Goal: Task Accomplishment & Management: Complete application form

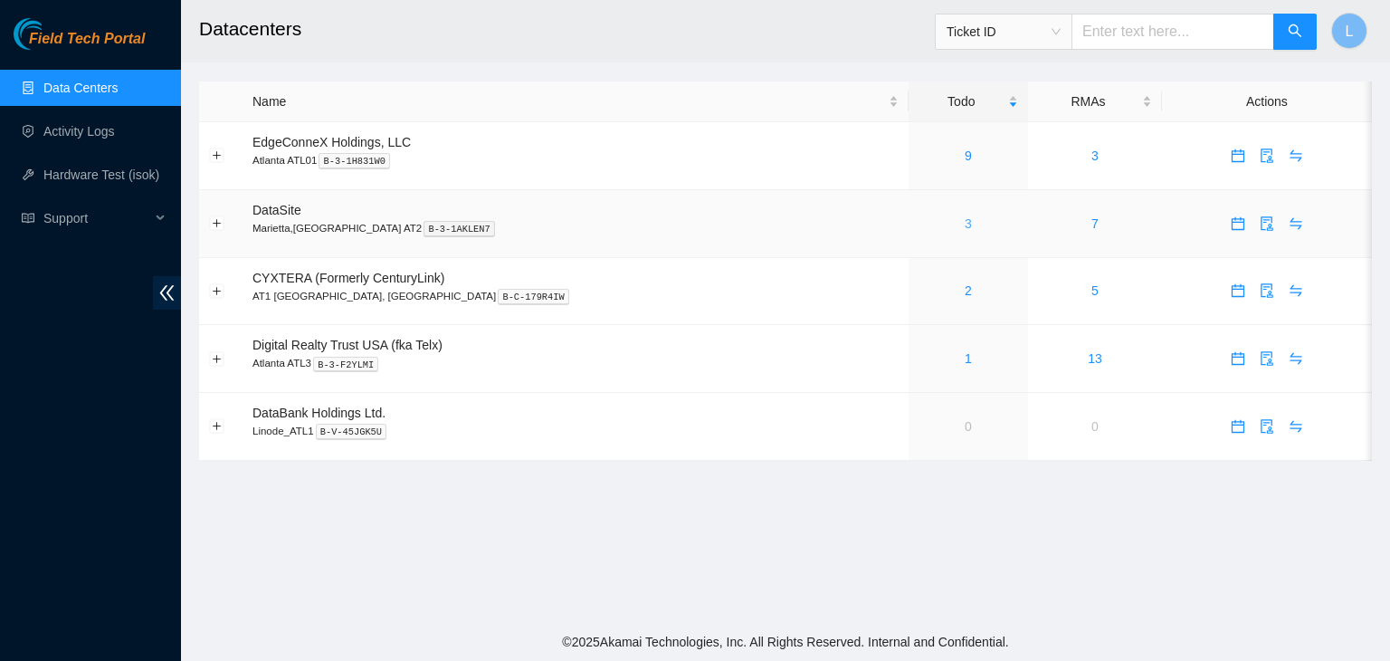
click at [965, 225] on link "3" at bounding box center [968, 223] width 7 height 14
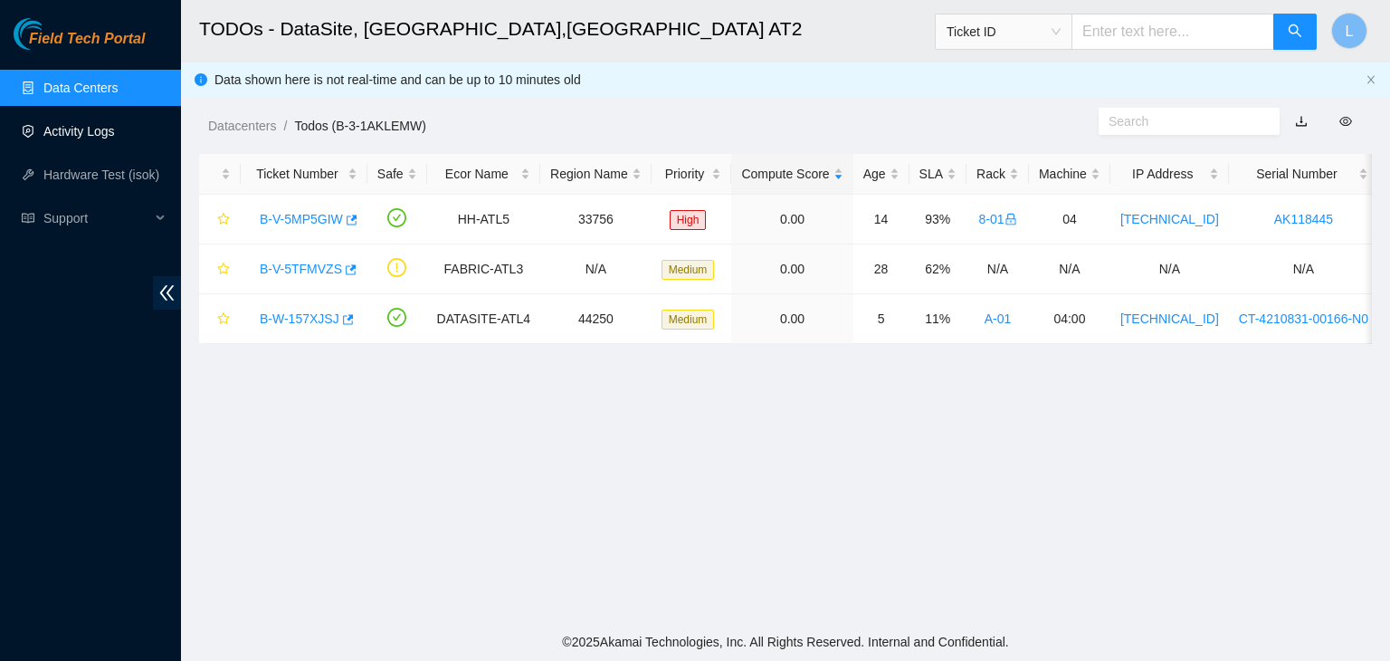
click at [107, 135] on link "Activity Logs" at bounding box center [78, 131] width 71 height 14
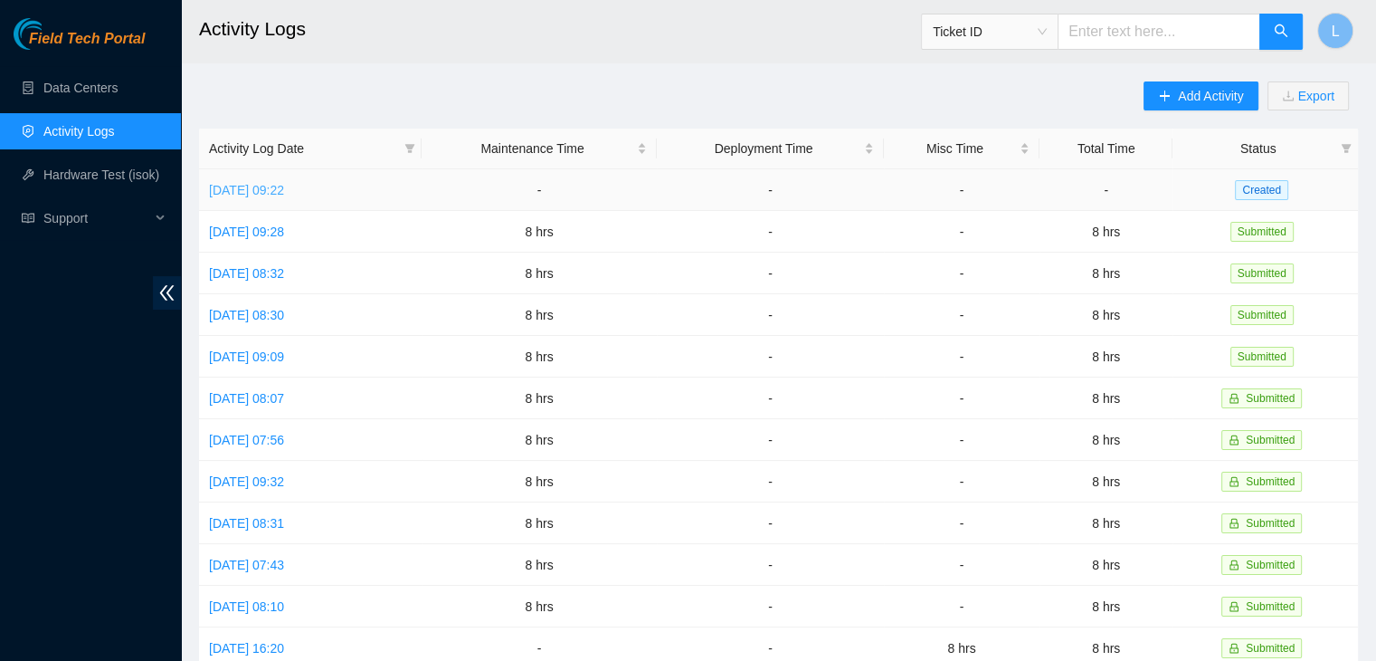
click at [248, 186] on link "[DATE] 09:22" at bounding box center [246, 190] width 75 height 14
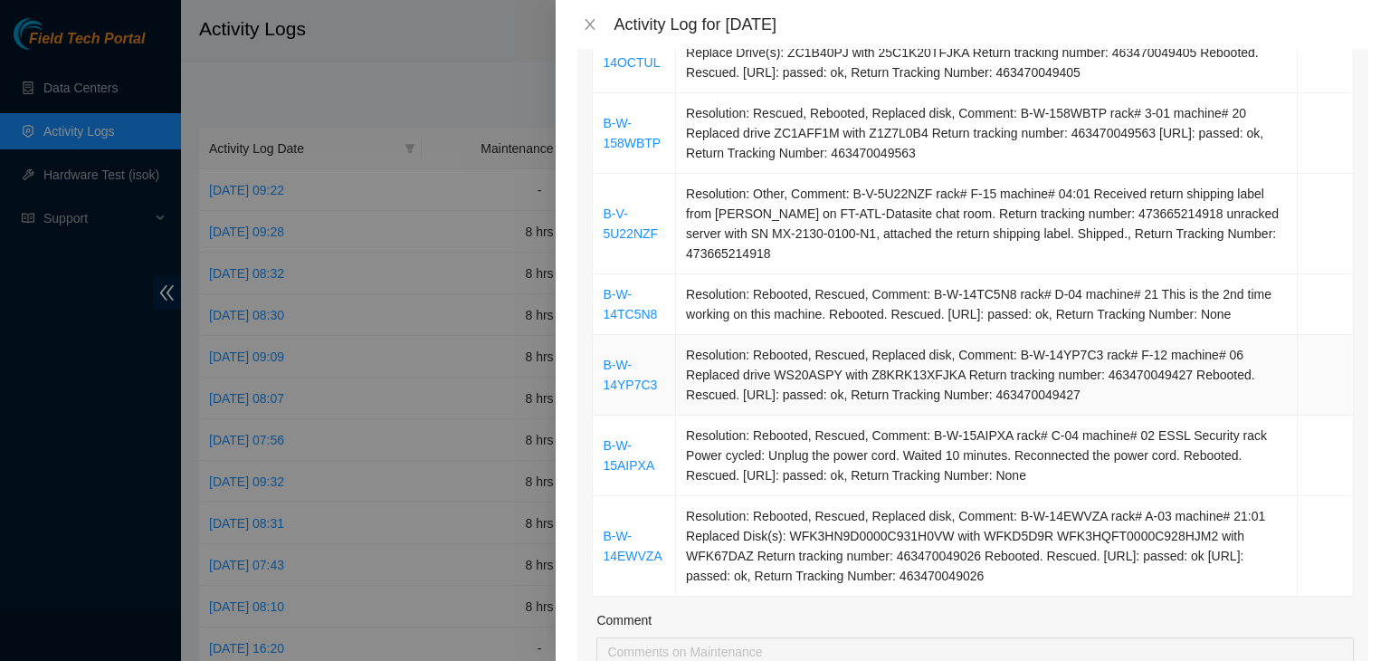
scroll to position [724, 0]
click at [589, 24] on icon "close" at bounding box center [590, 24] width 14 height 14
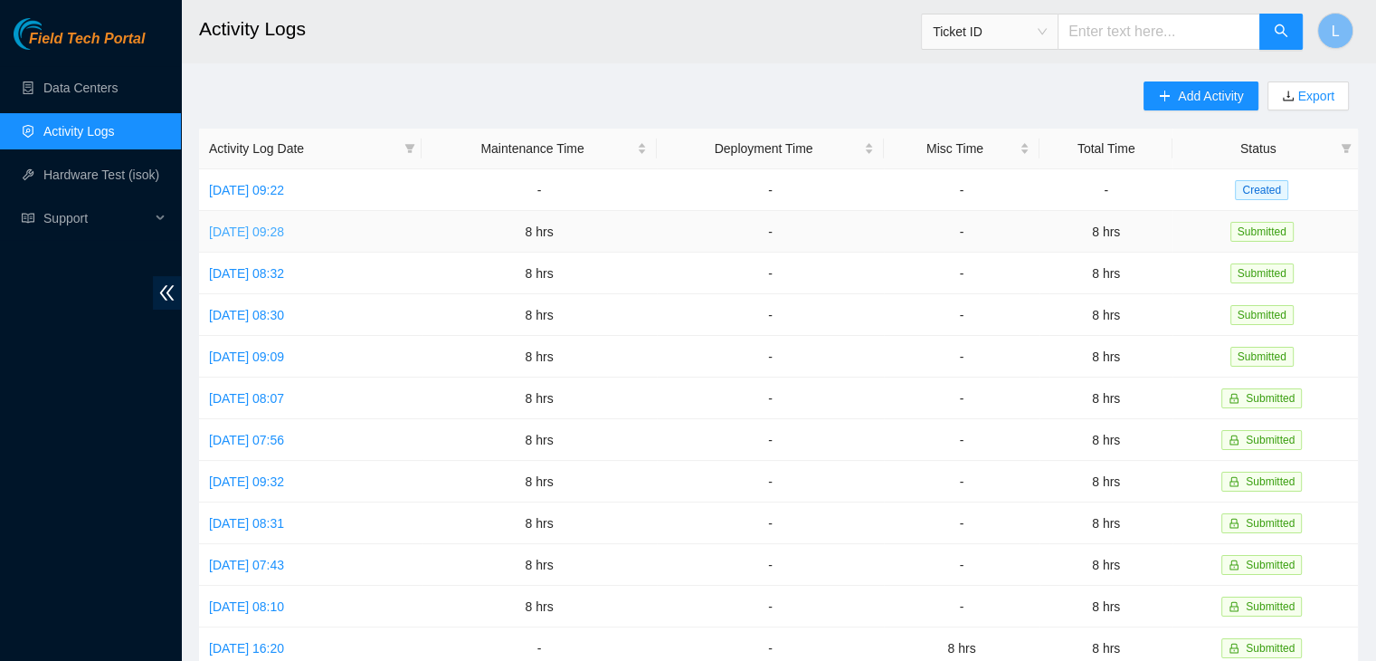
click at [284, 225] on link "[DATE] 09:28" at bounding box center [246, 231] width 75 height 14
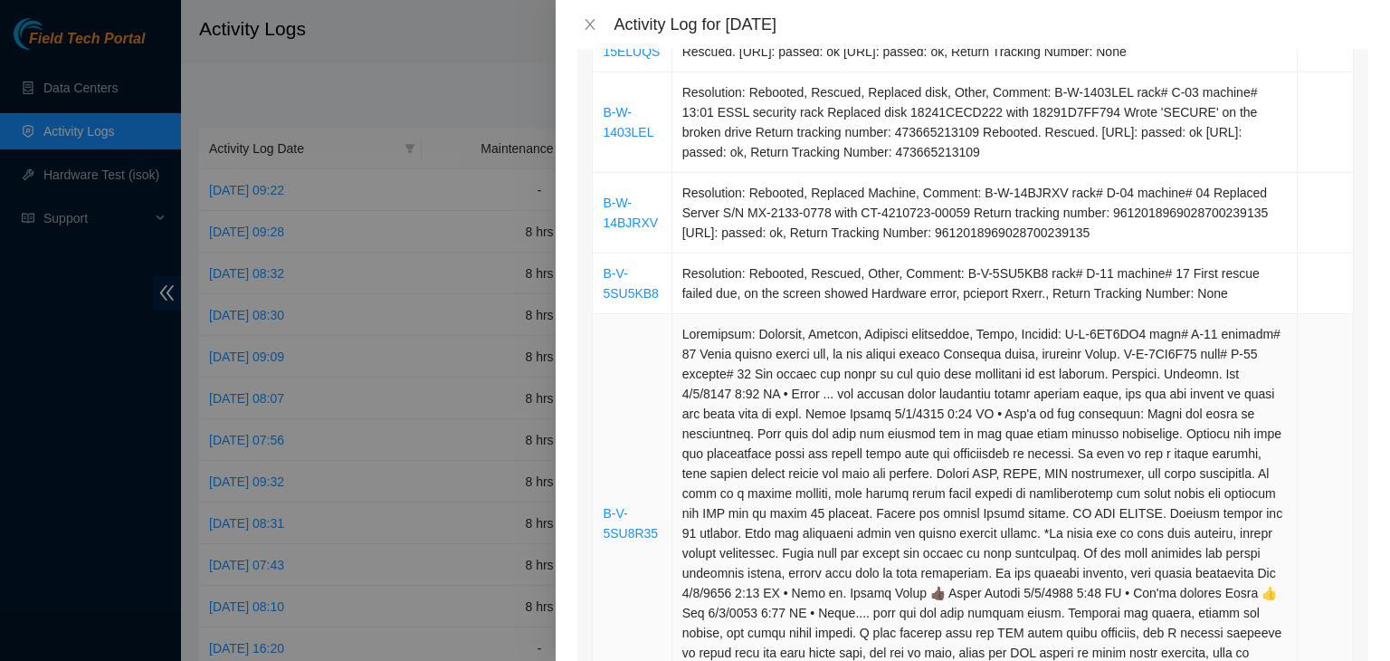
scroll to position [905, 0]
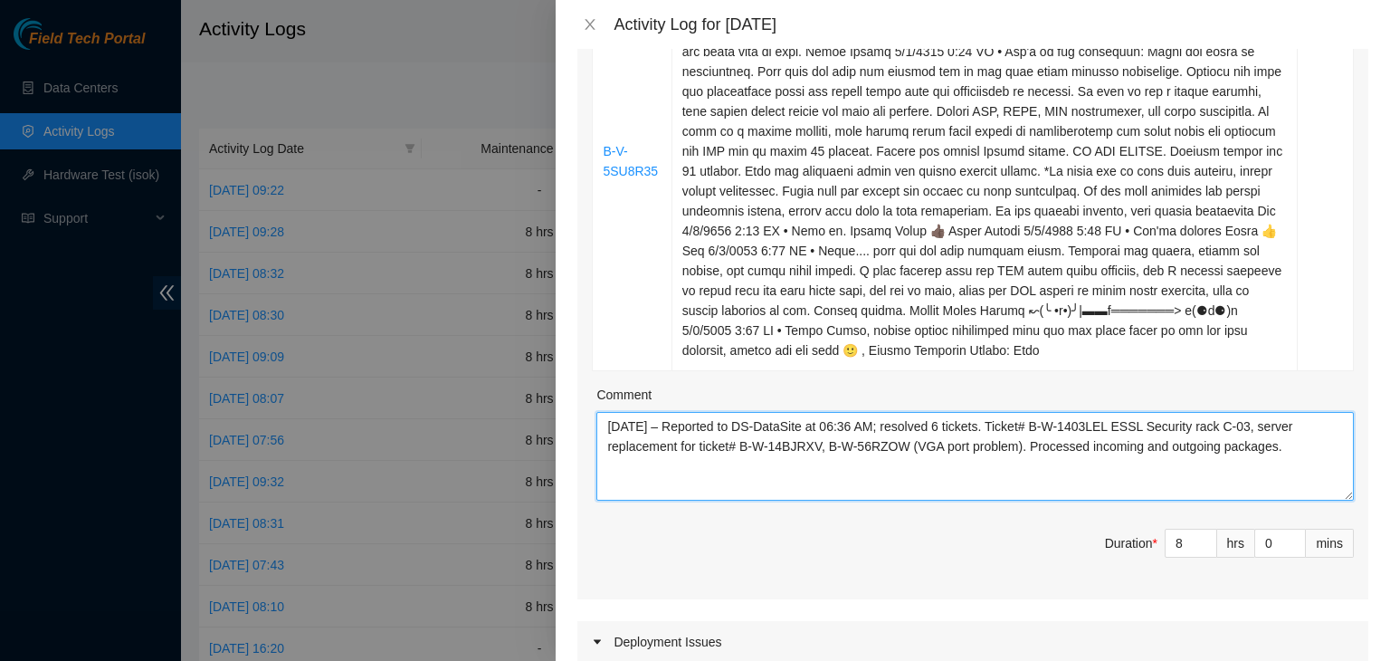
drag, startPoint x: 1282, startPoint y: 447, endPoint x: 606, endPoint y: 431, distance: 676.2
click at [606, 431] on textarea "[DATE] – Reported to DS-DataSite at 06:36 AM; resolved 6 tickets. Ticket# B-W-1…" at bounding box center [974, 456] width 757 height 89
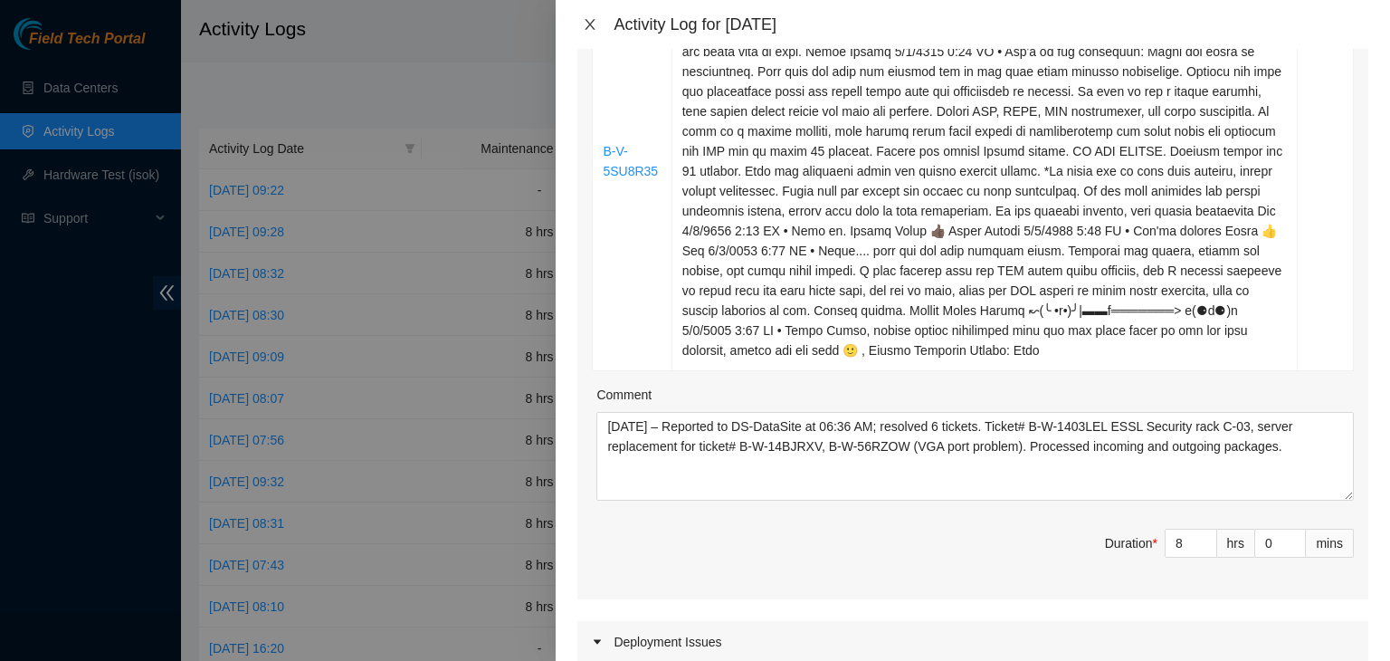
click at [587, 23] on icon "close" at bounding box center [590, 24] width 14 height 14
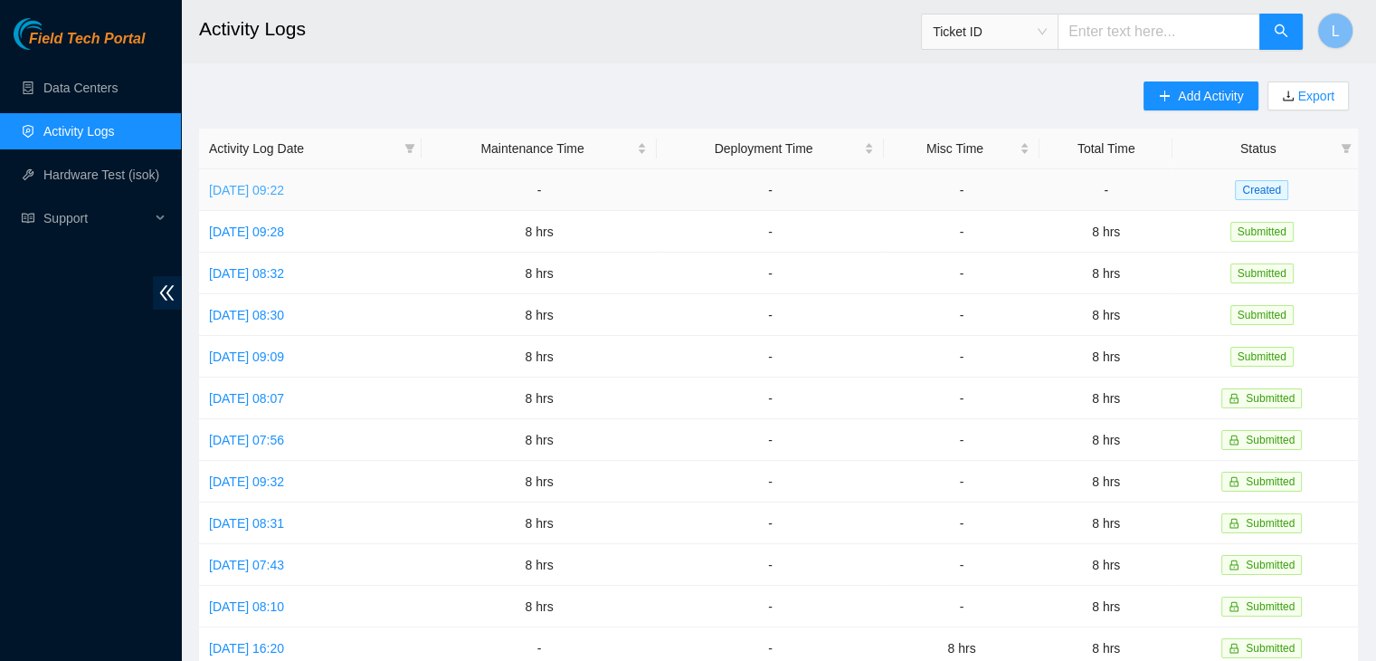
click at [284, 189] on link "[DATE] 09:22" at bounding box center [246, 190] width 75 height 14
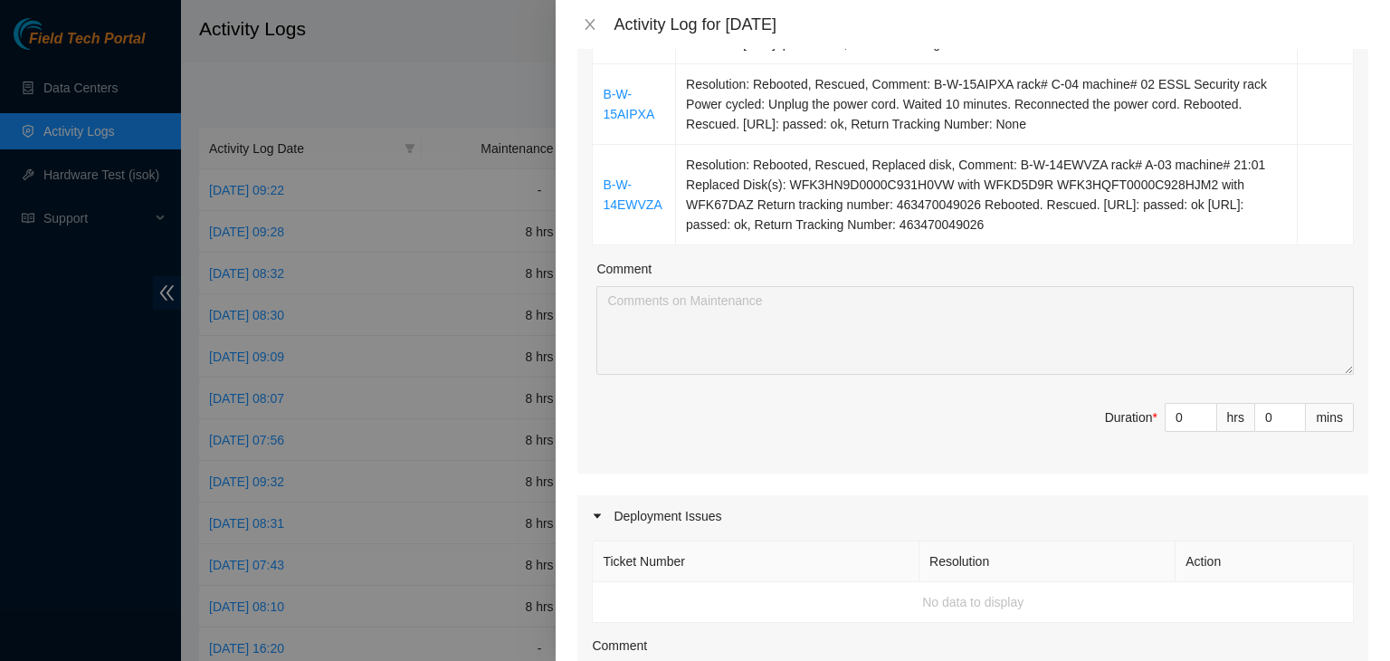
scroll to position [1086, 0]
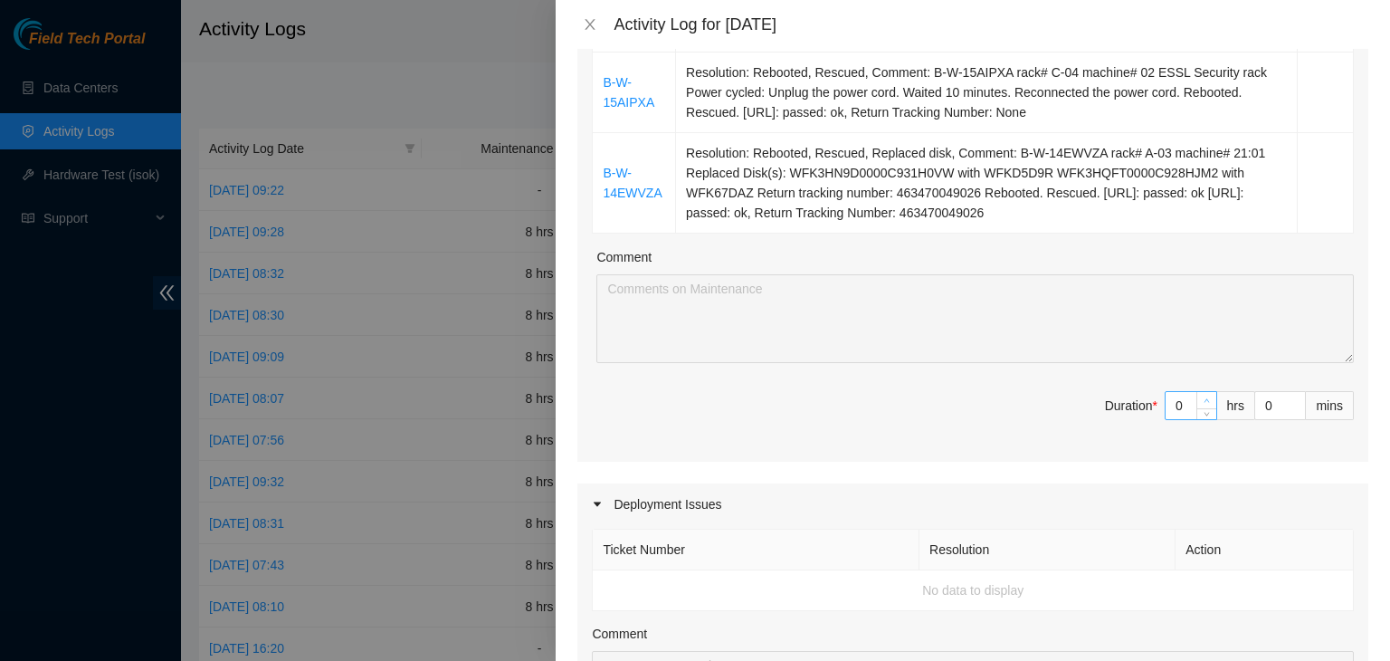
type input "1"
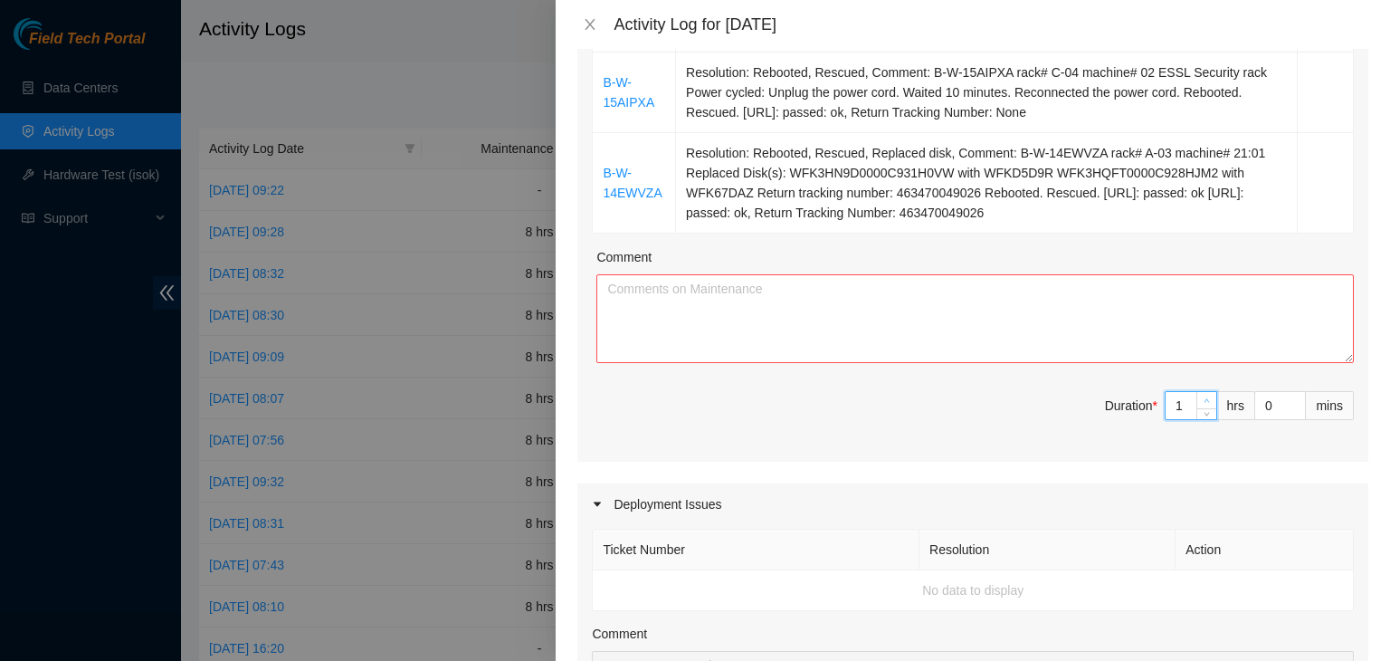
click at [1202, 395] on span "up" at bounding box center [1207, 400] width 11 height 11
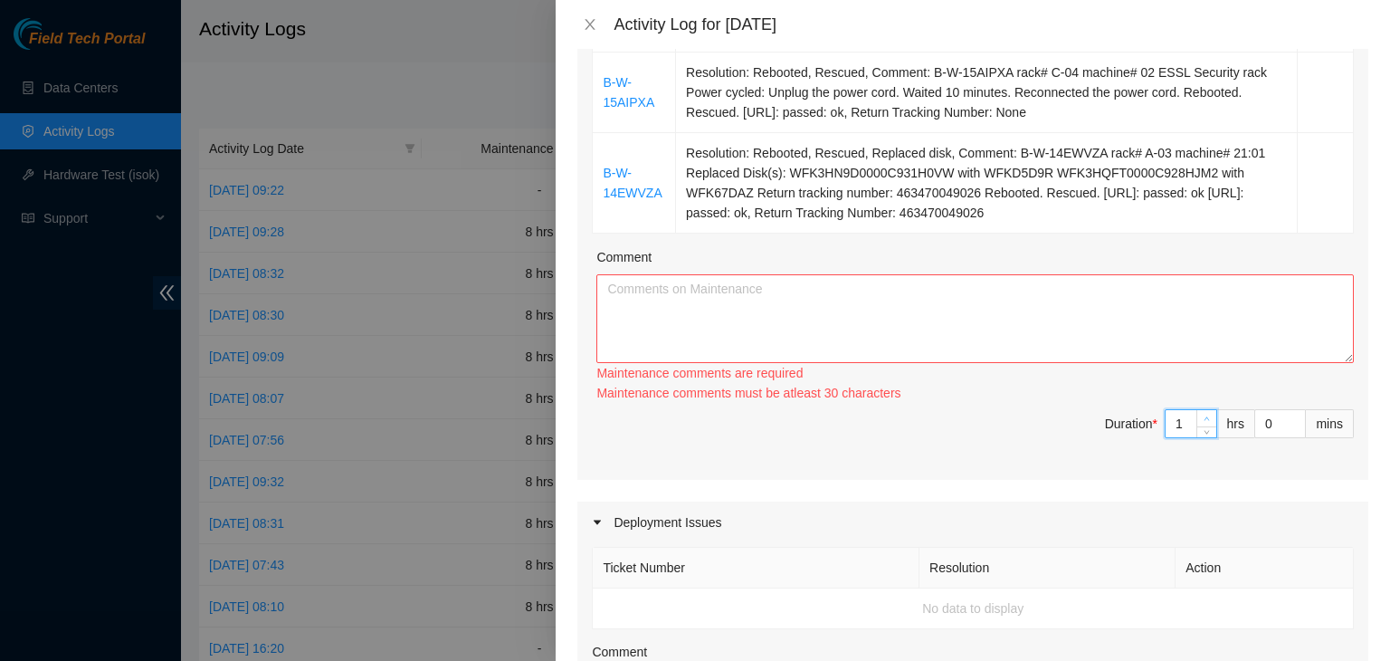
type input "2"
click at [1204, 417] on icon "up" at bounding box center [1206, 419] width 5 height 4
type input "3"
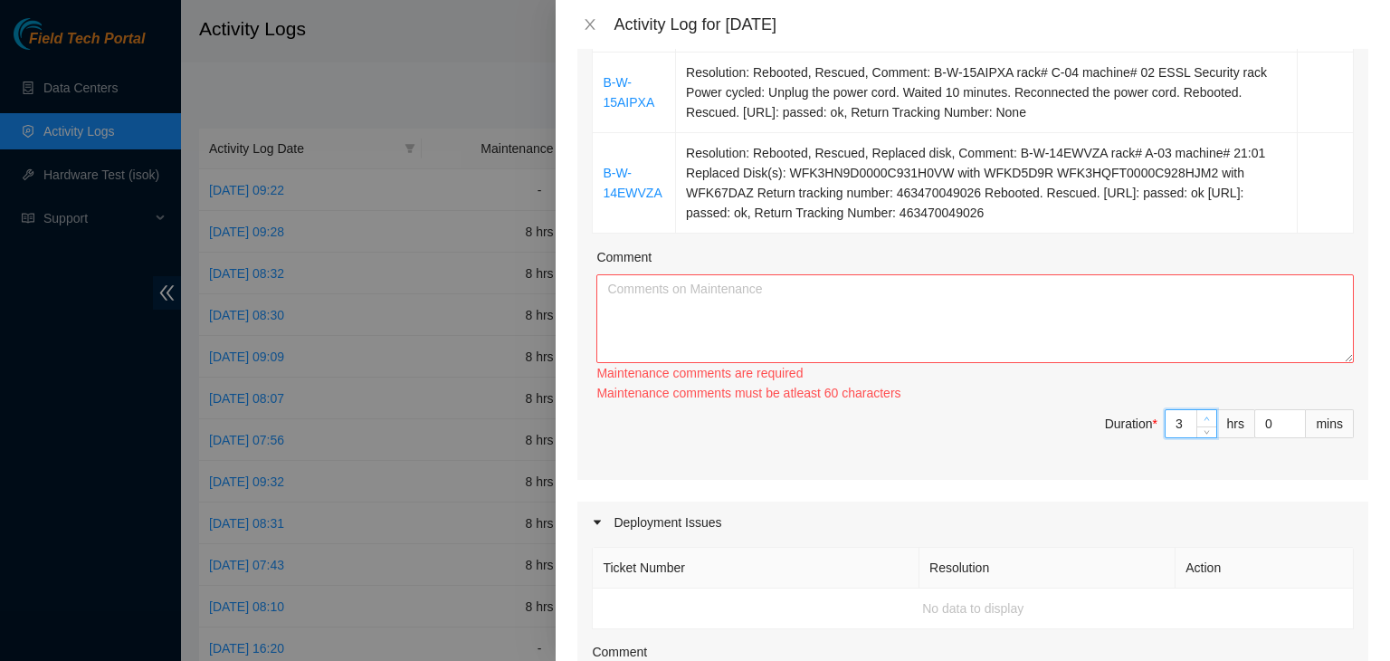
click at [1204, 415] on icon "up" at bounding box center [1207, 418] width 6 height 6
type input "4"
click at [1204, 415] on icon "up" at bounding box center [1207, 418] width 6 height 6
type input "5"
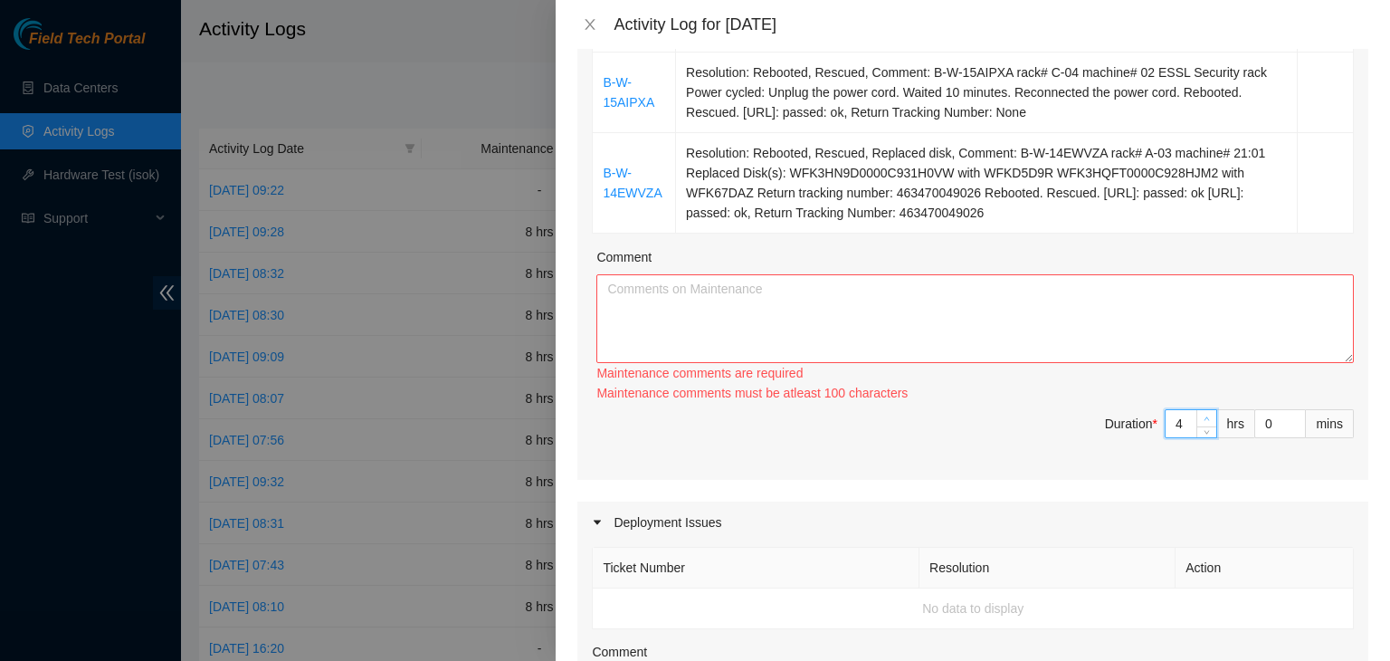
type input "5"
click at [1204, 415] on icon "up" at bounding box center [1207, 418] width 6 height 6
type input "6"
click at [1204, 415] on icon "up" at bounding box center [1207, 418] width 6 height 6
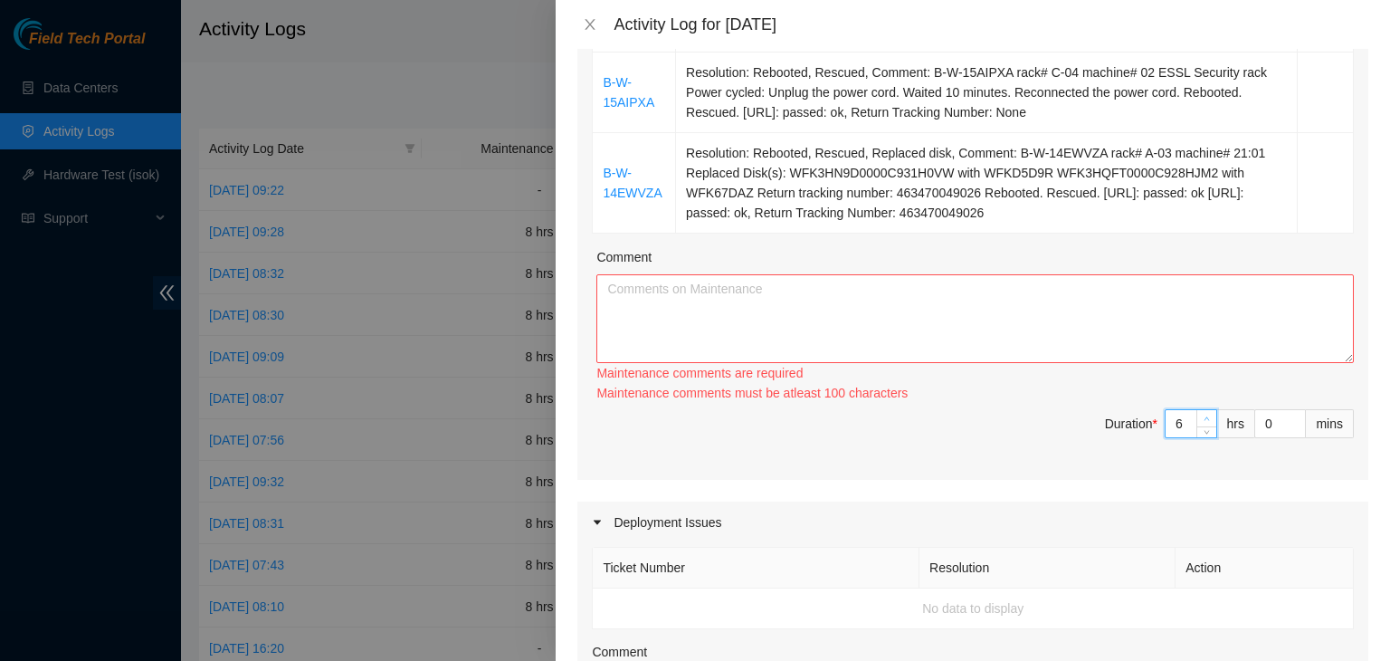
type input "7"
click at [1204, 415] on icon "up" at bounding box center [1207, 418] width 6 height 6
type input "8"
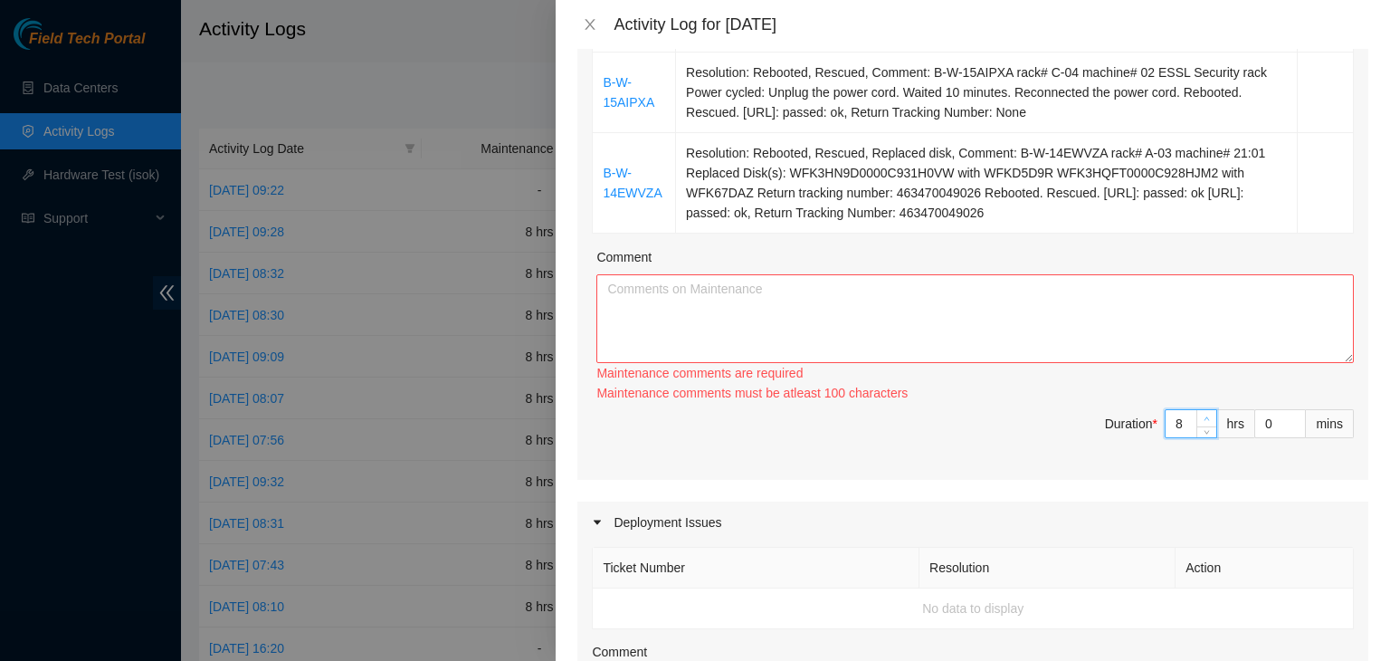
click at [1204, 415] on icon "up" at bounding box center [1207, 418] width 6 height 6
click at [999, 335] on textarea "Comment" at bounding box center [974, 318] width 757 height 89
paste textarea "[DATE] – Reported to DS-DataSite at 06:36 AM; resolved 6 tickets. Ticket# B-W-1…"
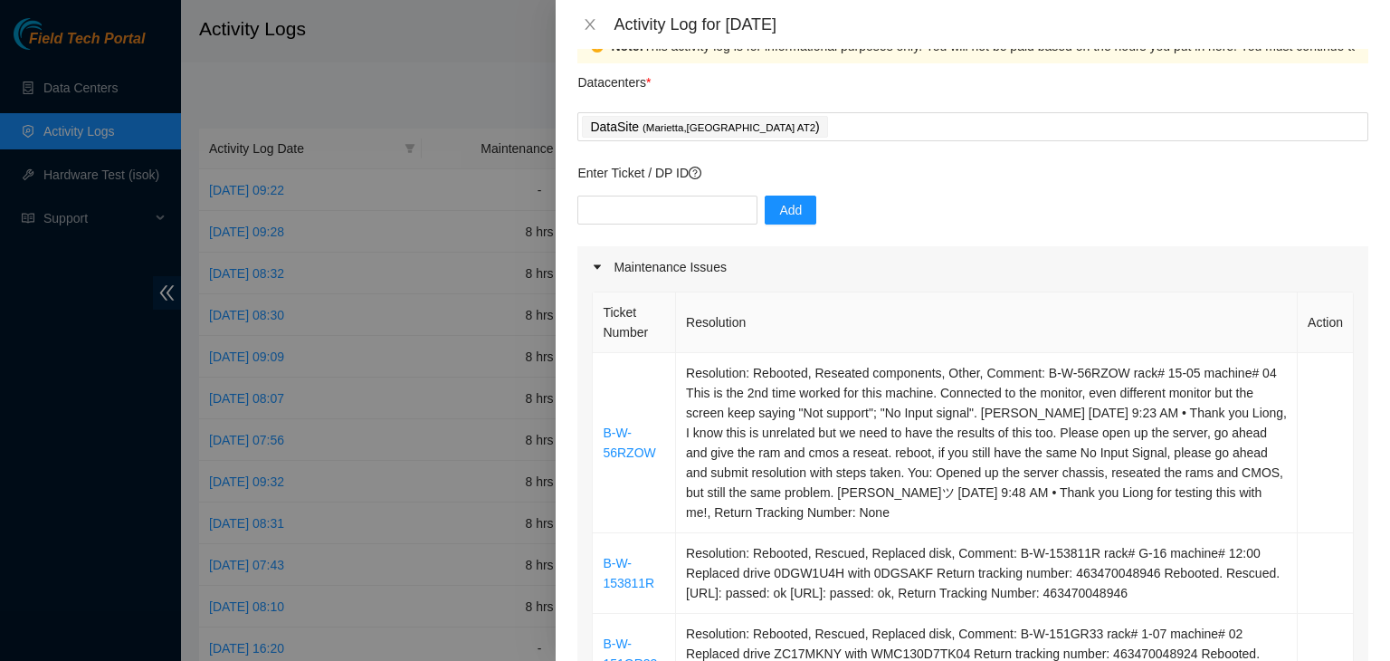
scroll to position [0, 0]
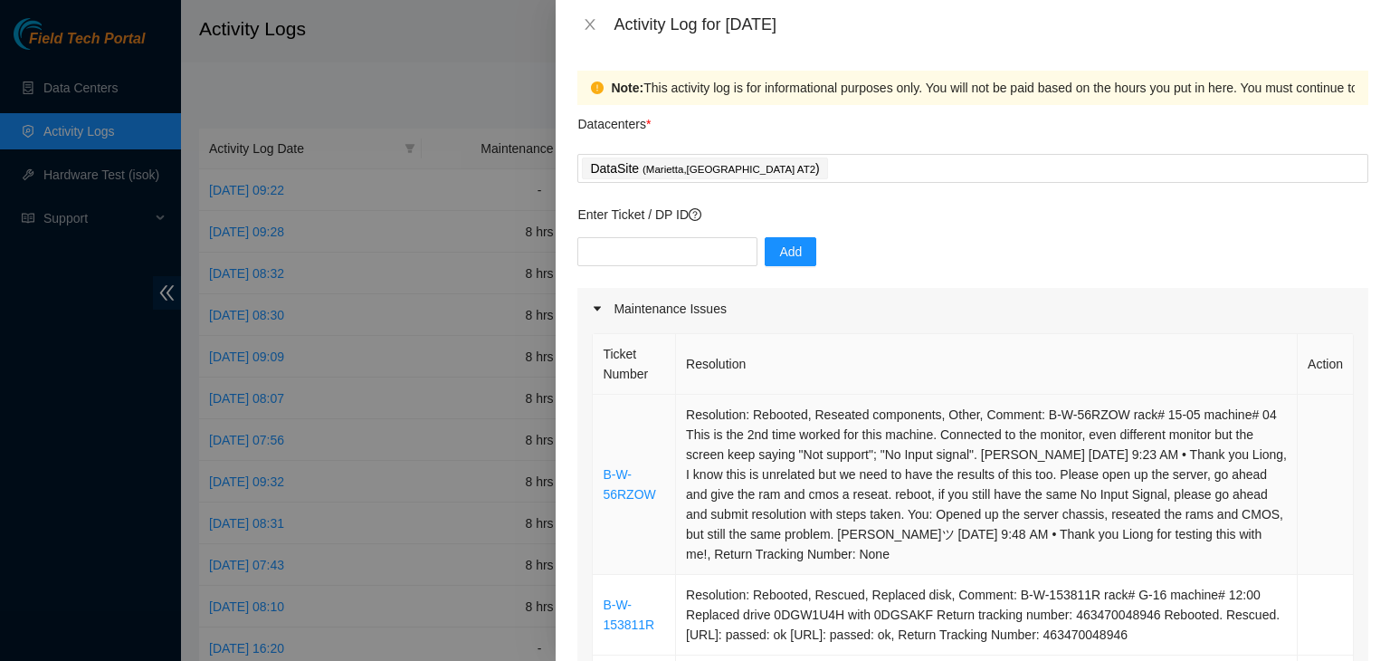
type textarea "[DATE] – Reported to DS-DataSite at 06:36 AM; resolved 6 tickets. Ticket# B-W-1…"
drag, startPoint x: 653, startPoint y: 493, endPoint x: 597, endPoint y: 479, distance: 57.9
click at [597, 479] on td "B-W-56RZOW" at bounding box center [634, 485] width 83 height 180
copy link "B-W-56RZOW"
click at [659, 249] on input "text" at bounding box center [667, 251] width 180 height 29
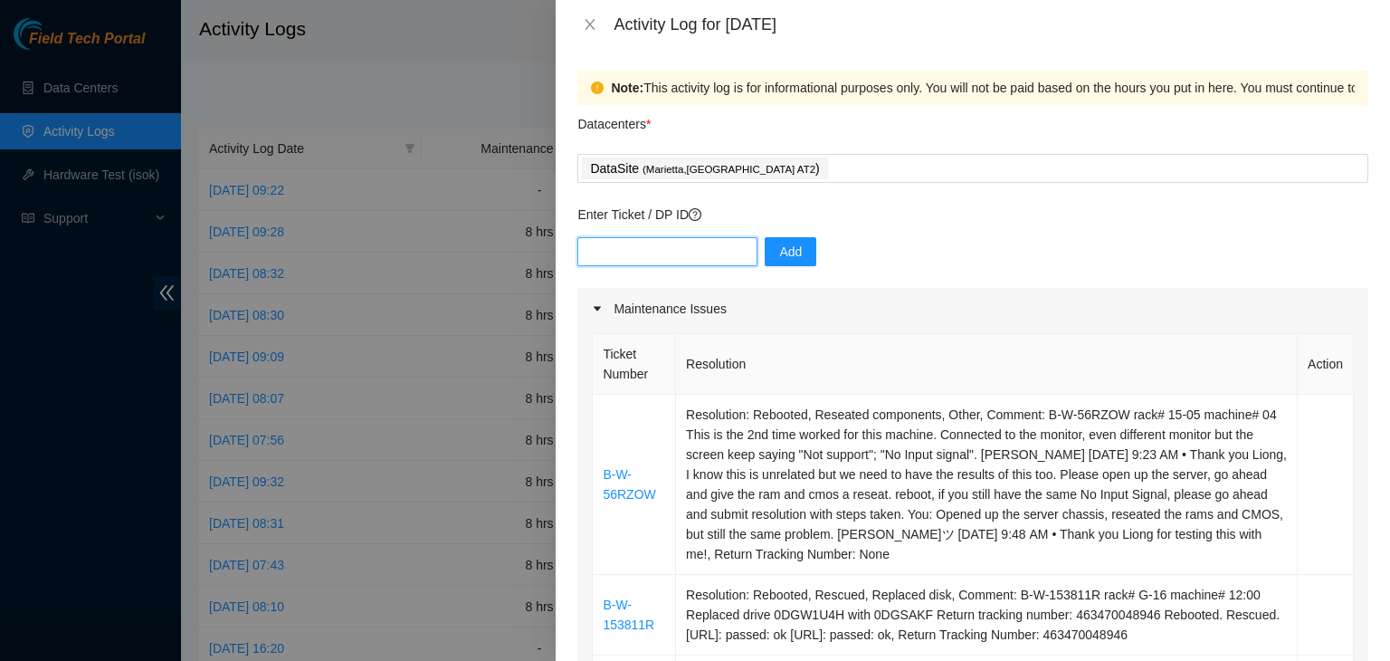
paste input "B-W-56RZOW"
type input "B-W-56RZOW"
click at [779, 262] on button "Add" at bounding box center [791, 251] width 52 height 29
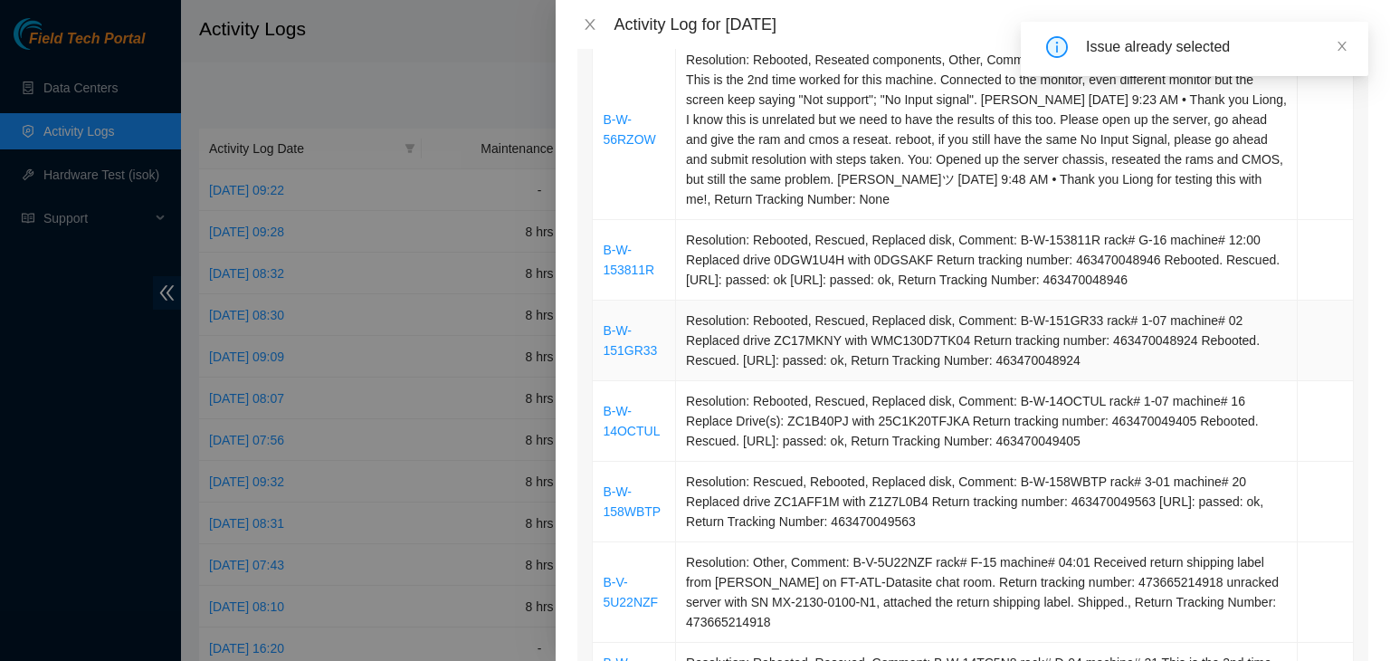
scroll to position [362, 0]
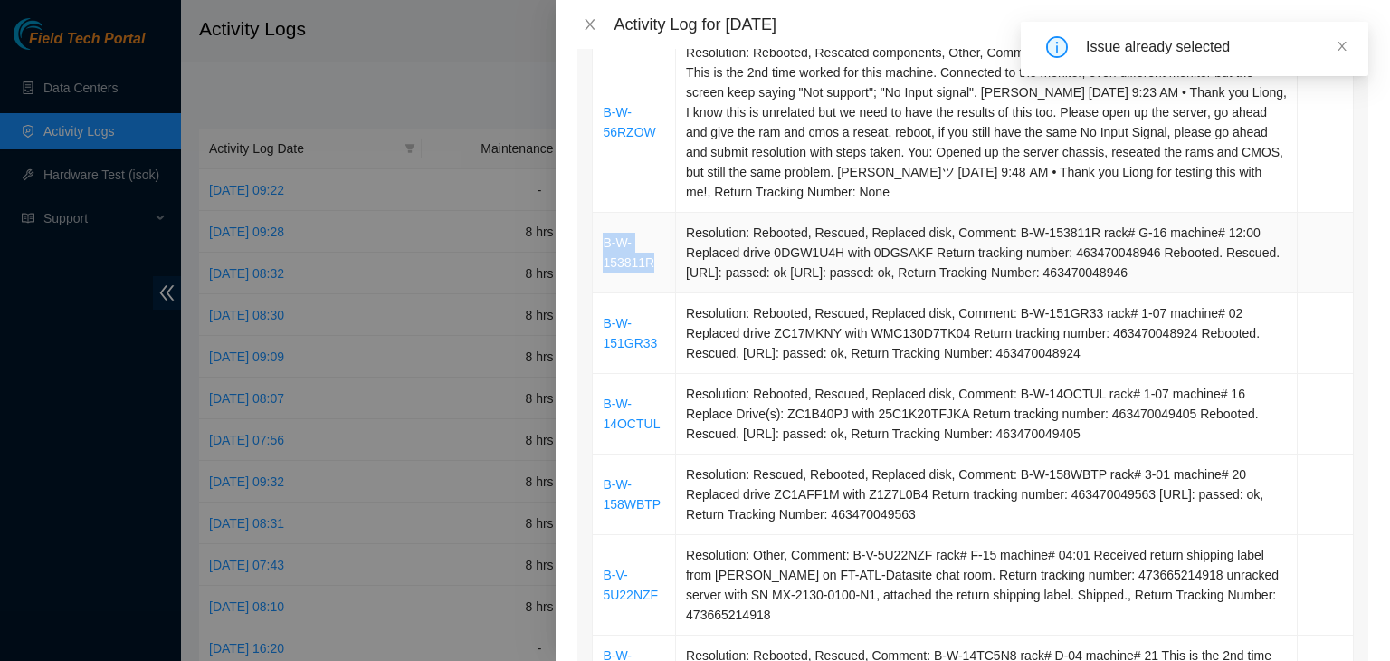
drag, startPoint x: 655, startPoint y: 266, endPoint x: 604, endPoint y: 250, distance: 54.1
click at [604, 250] on td "B-W-153811R" at bounding box center [634, 253] width 83 height 81
copy link "B-W-153811R"
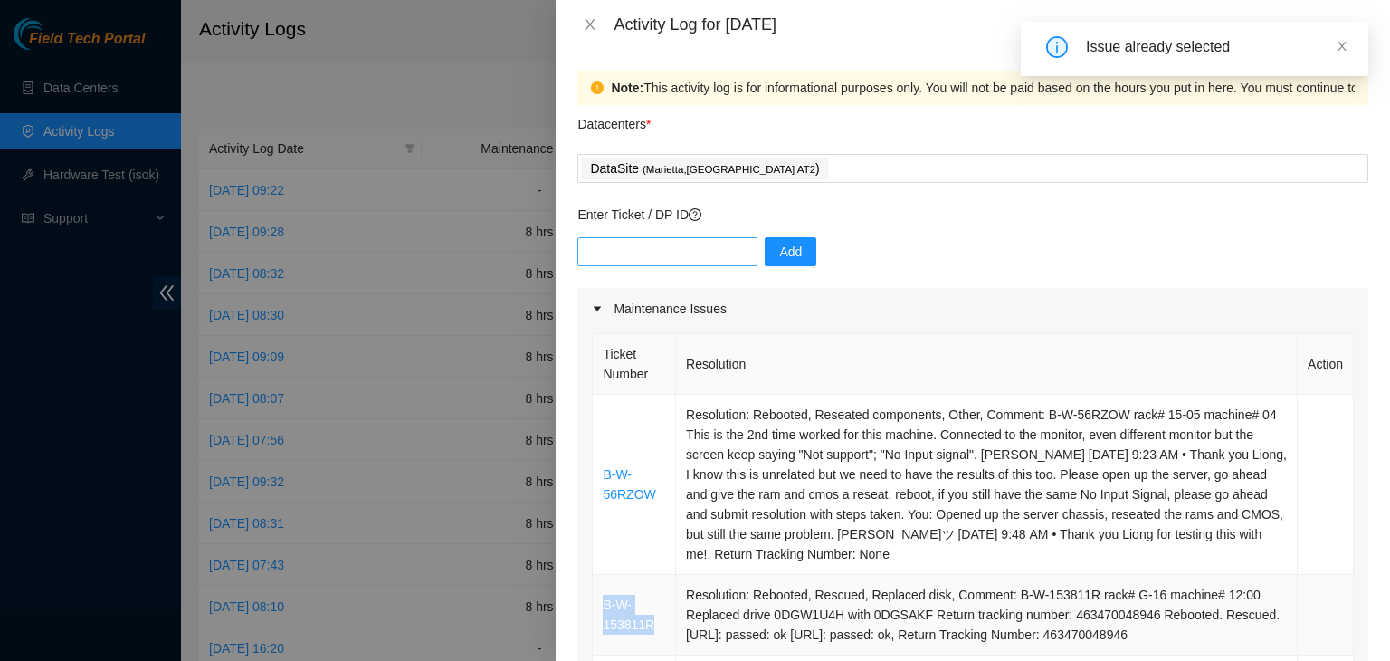
scroll to position [0, 0]
click at [677, 254] on input "text" at bounding box center [667, 251] width 180 height 29
paste input "B-W-153811R"
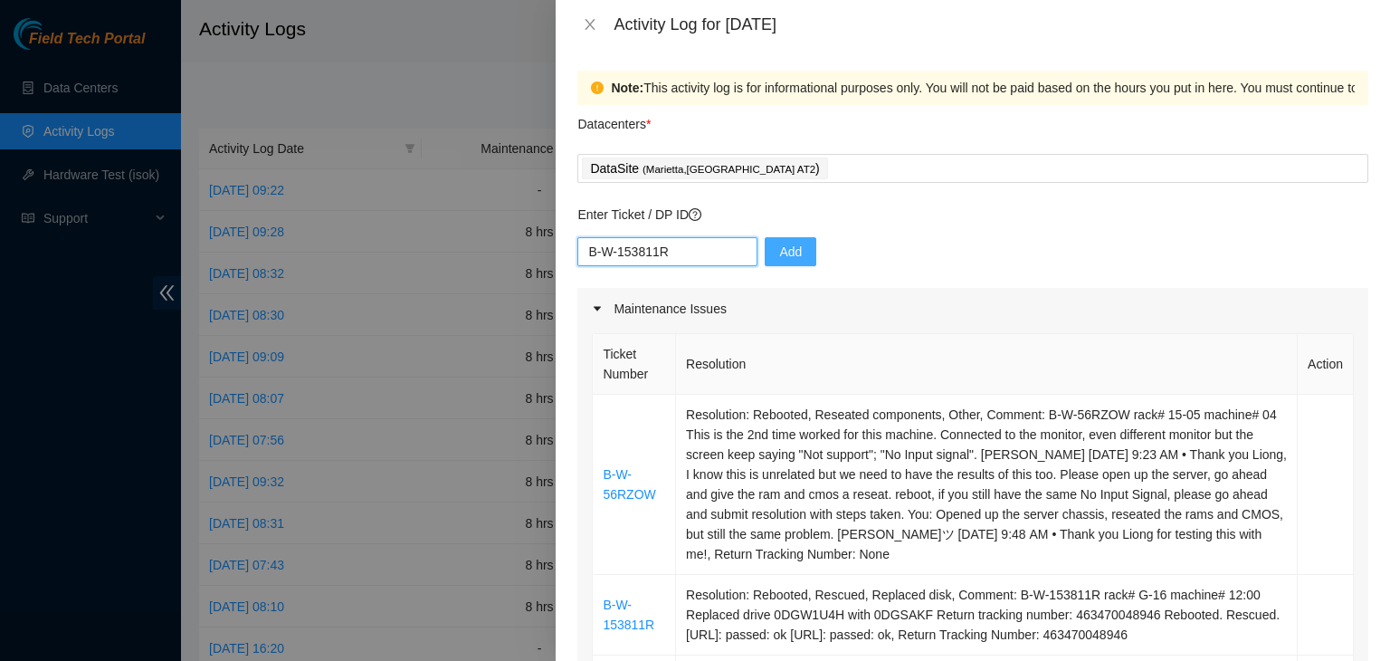
type input "B-W-153811R"
click at [790, 251] on button "Add" at bounding box center [791, 251] width 52 height 29
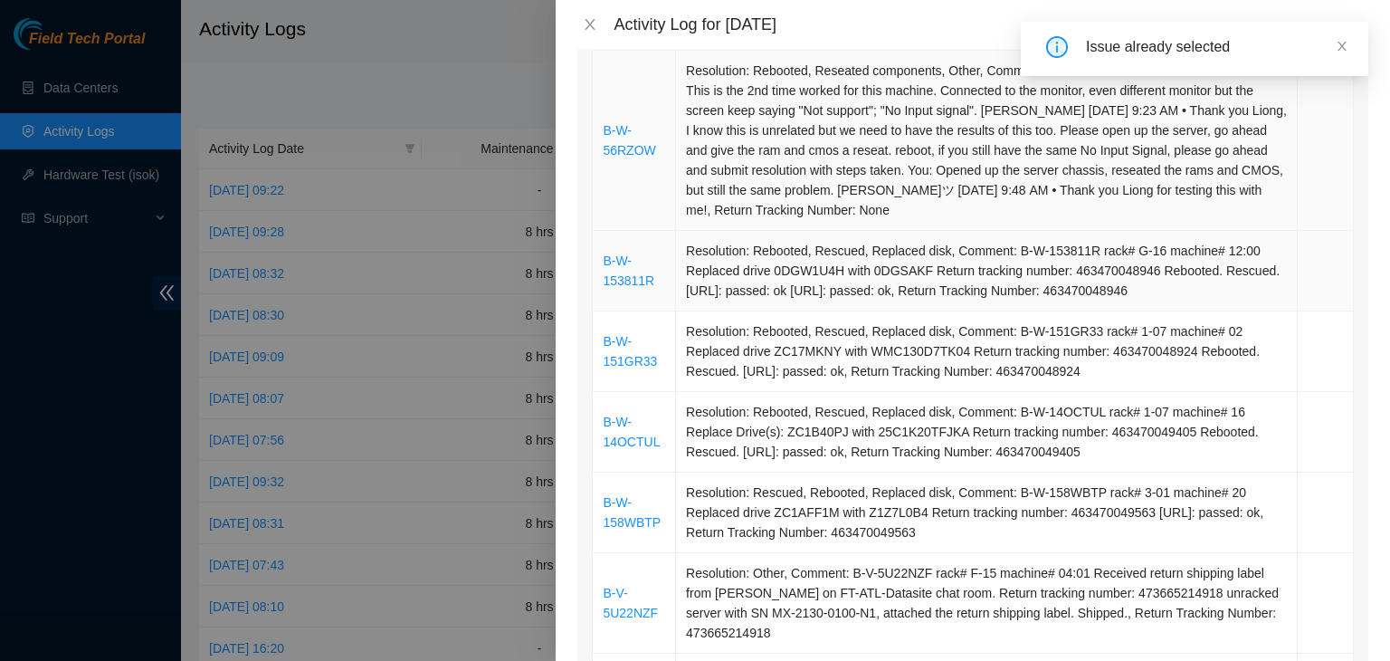
scroll to position [362, 0]
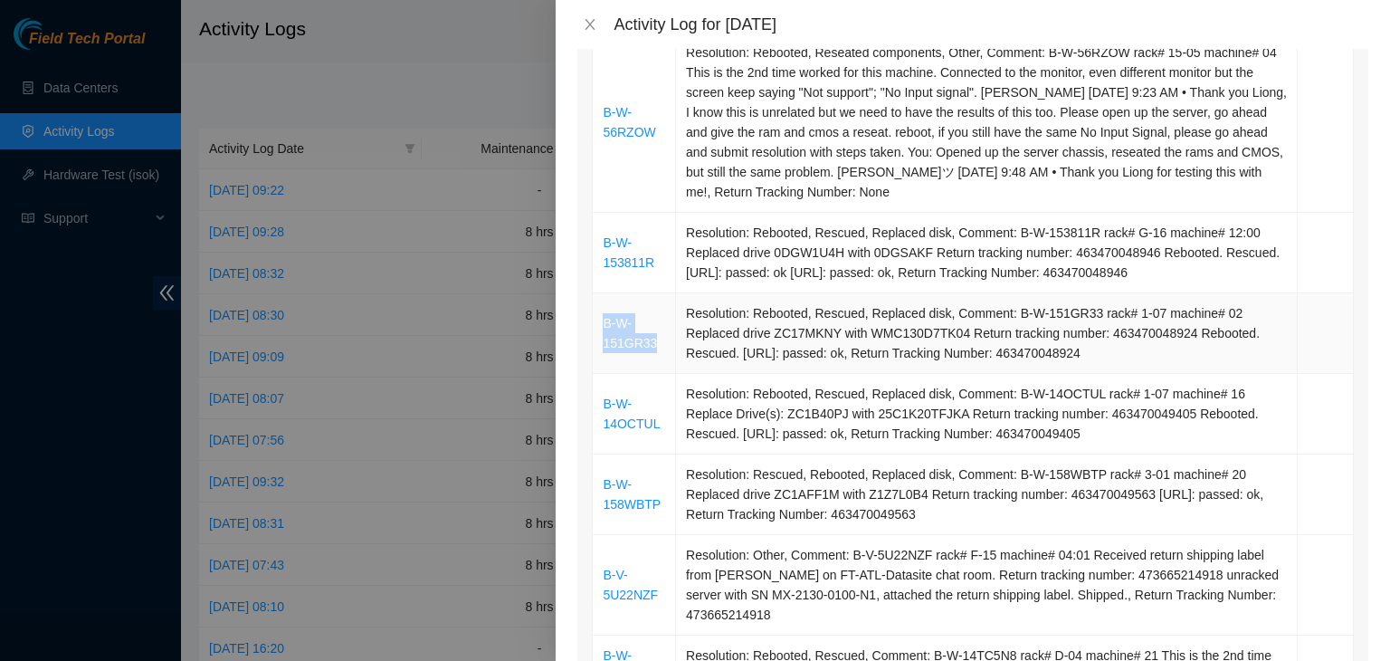
drag, startPoint x: 655, startPoint y: 343, endPoint x: 603, endPoint y: 328, distance: 54.7
click at [603, 328] on td "B-W-151GR33" at bounding box center [634, 333] width 83 height 81
copy link "B-W-151GR33"
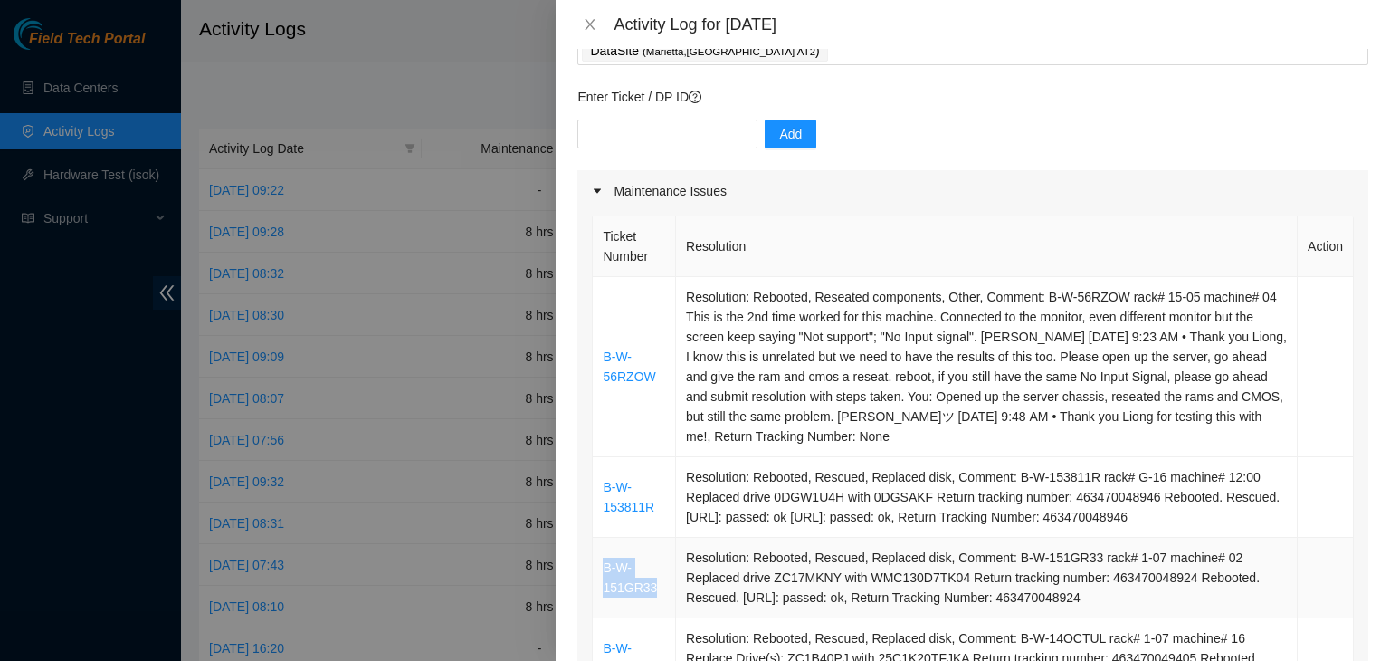
scroll to position [90, 0]
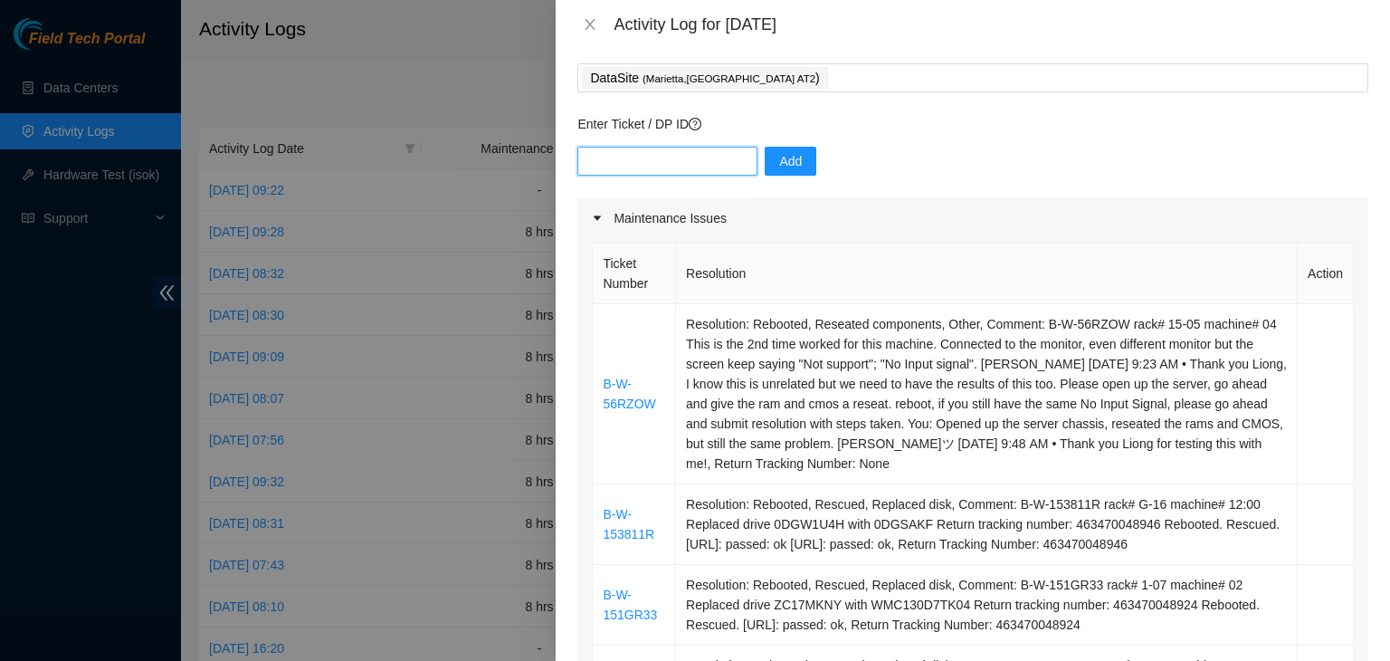
click at [695, 164] on input "text" at bounding box center [667, 161] width 180 height 29
paste input "B-W-151GR33"
type input "B-W-151GR33"
click at [779, 167] on span "Add" at bounding box center [790, 161] width 23 height 20
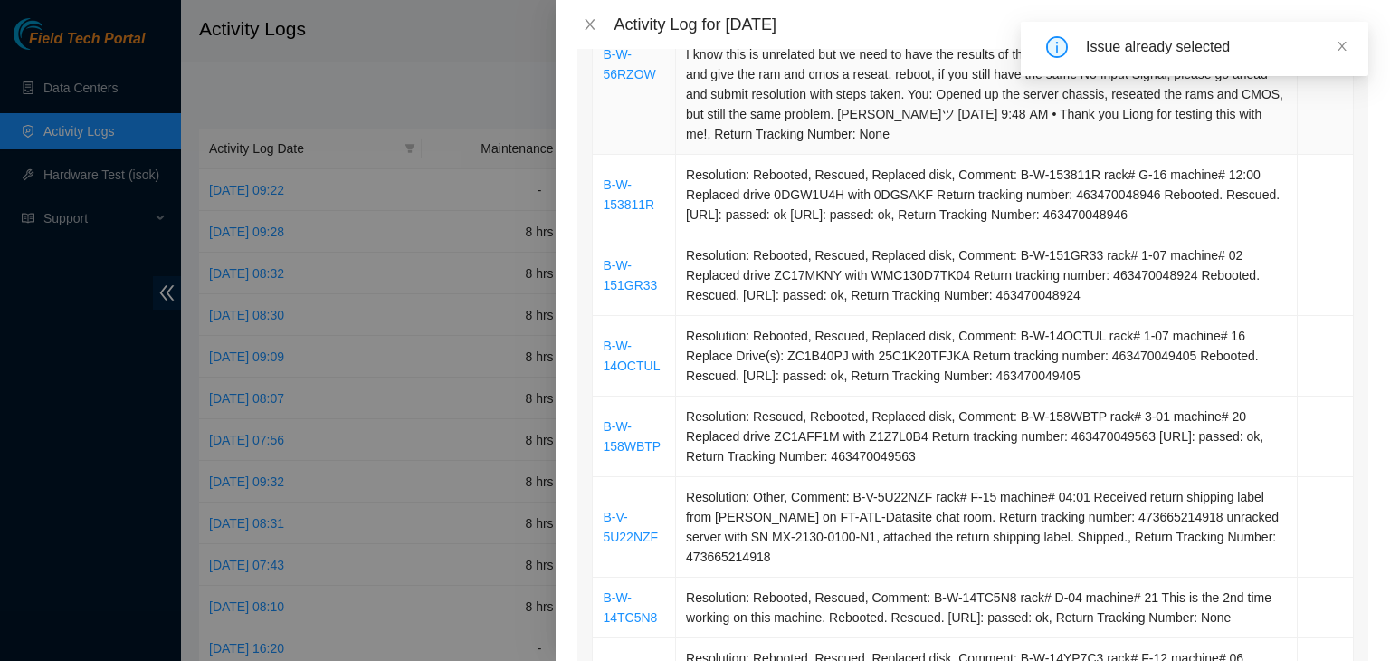
scroll to position [452, 0]
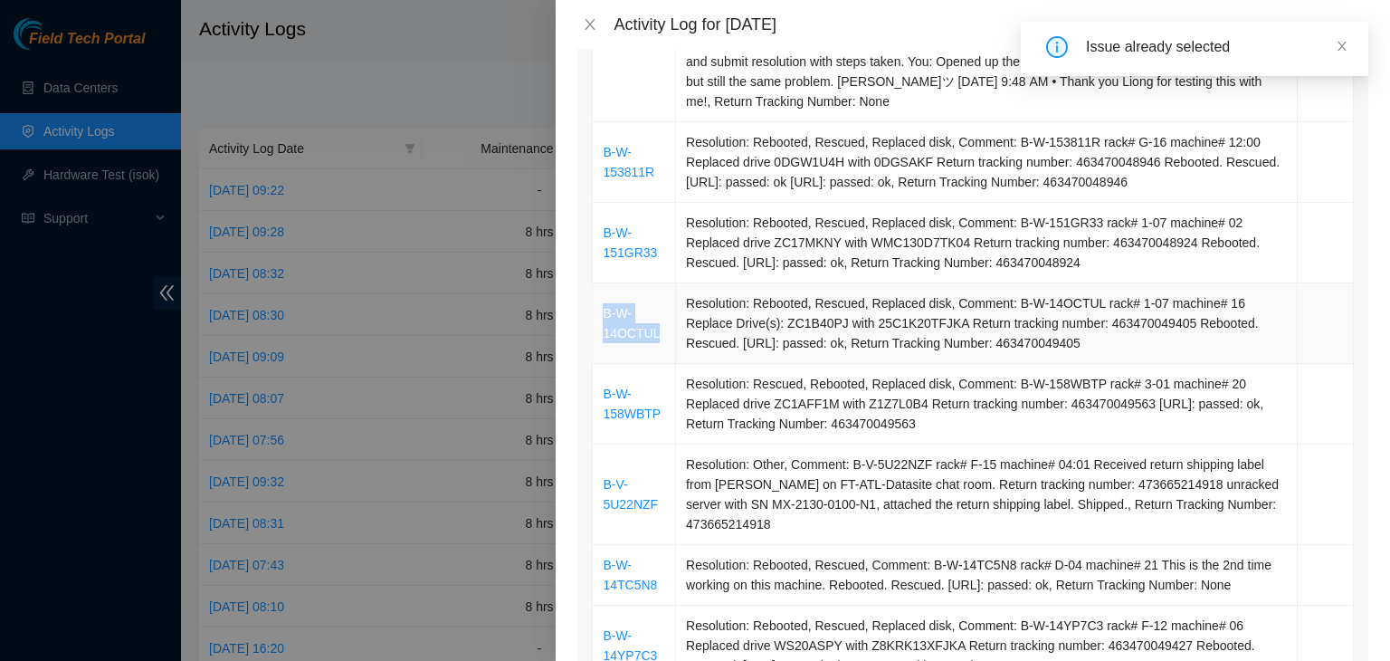
drag, startPoint x: 658, startPoint y: 339, endPoint x: 601, endPoint y: 319, distance: 60.7
click at [601, 319] on td "B-W-14OCTUL" at bounding box center [634, 323] width 83 height 81
copy link "B-W-14OCTUL"
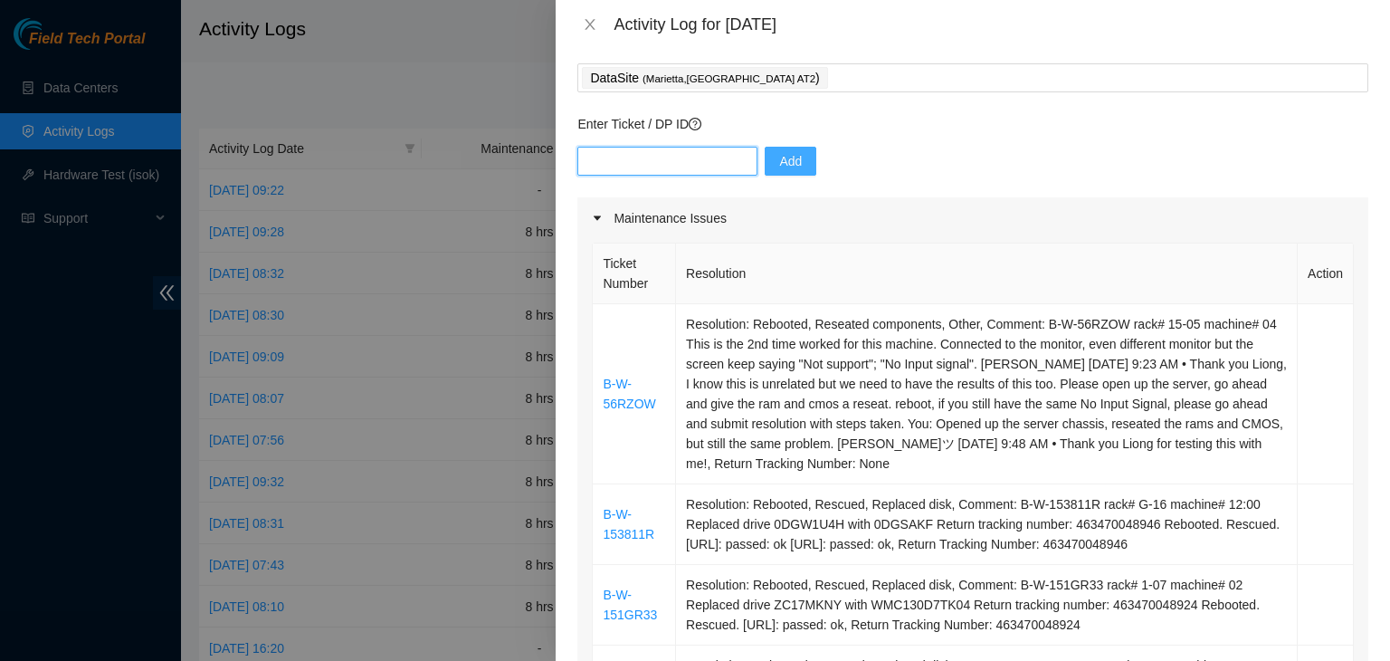
click at [670, 165] on input "text" at bounding box center [667, 161] width 180 height 29
paste input "B-W-14OCTUL"
type input "B-W-14OCTUL"
click at [782, 164] on span "Add" at bounding box center [790, 161] width 23 height 20
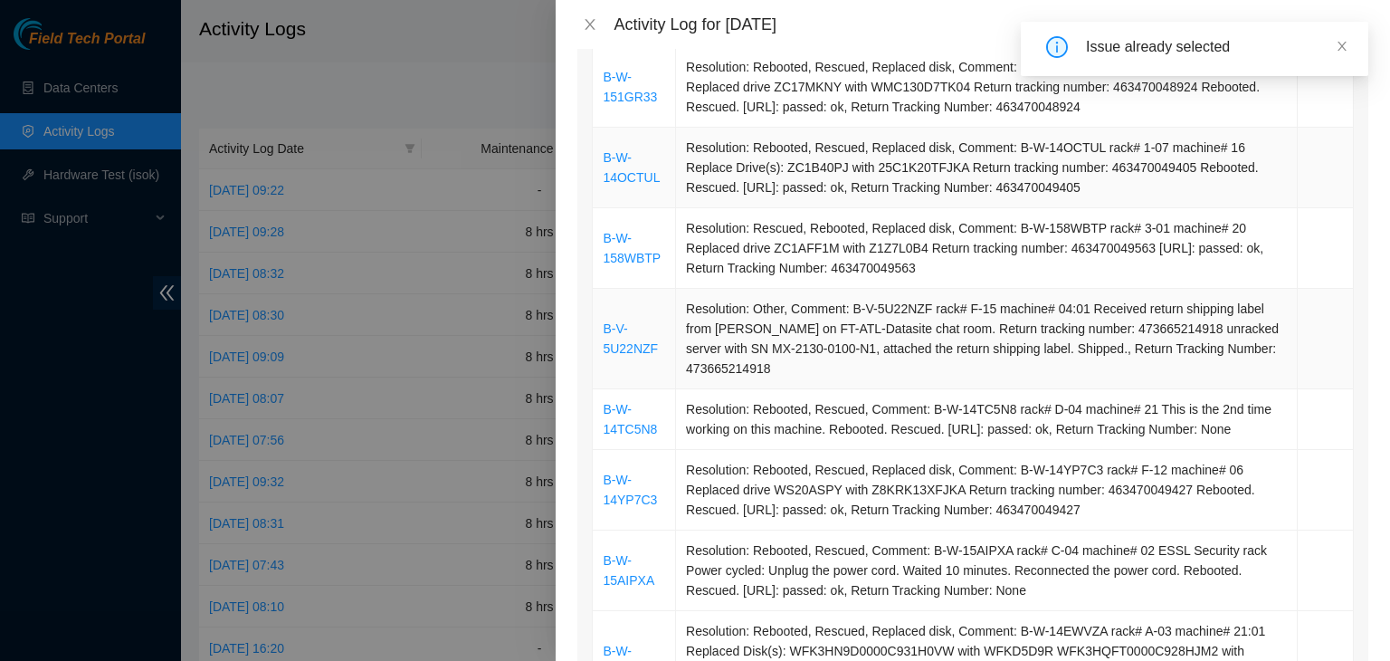
scroll to position [633, 0]
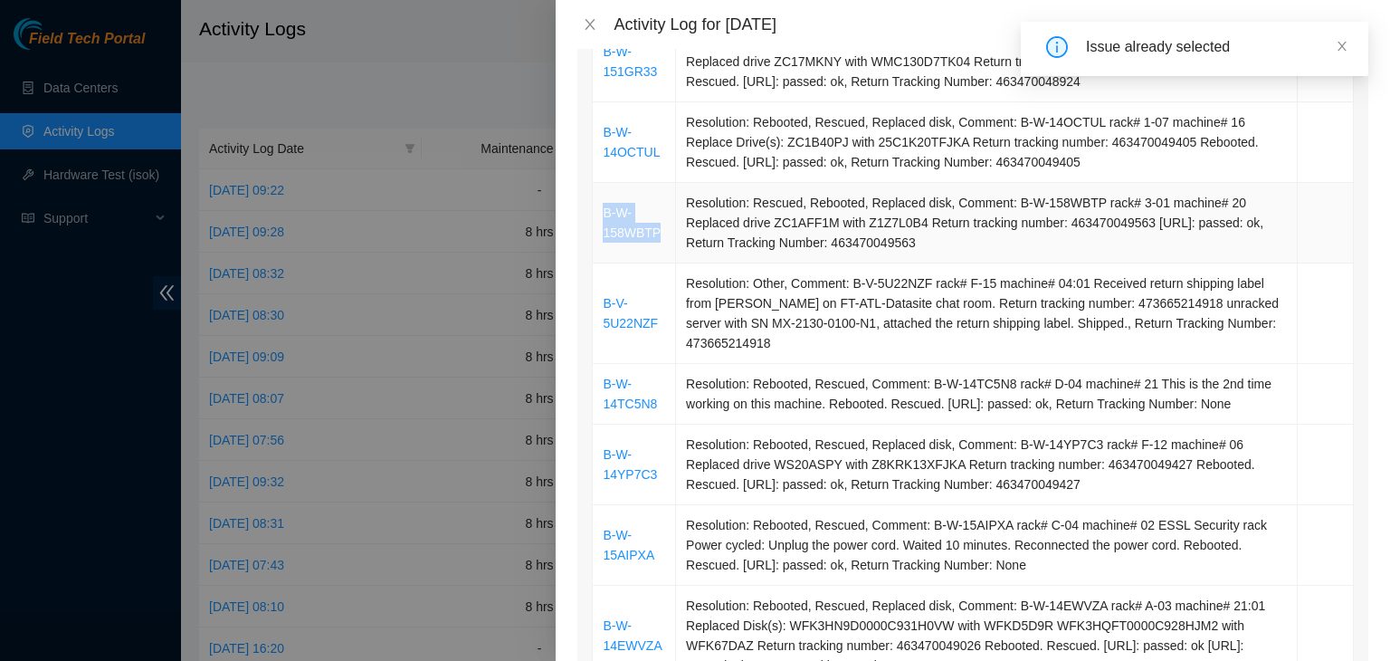
drag, startPoint x: 662, startPoint y: 236, endPoint x: 604, endPoint y: 216, distance: 62.1
click at [604, 216] on td "B-W-158WBTP" at bounding box center [634, 223] width 83 height 81
copy link "B-W-158WBTP"
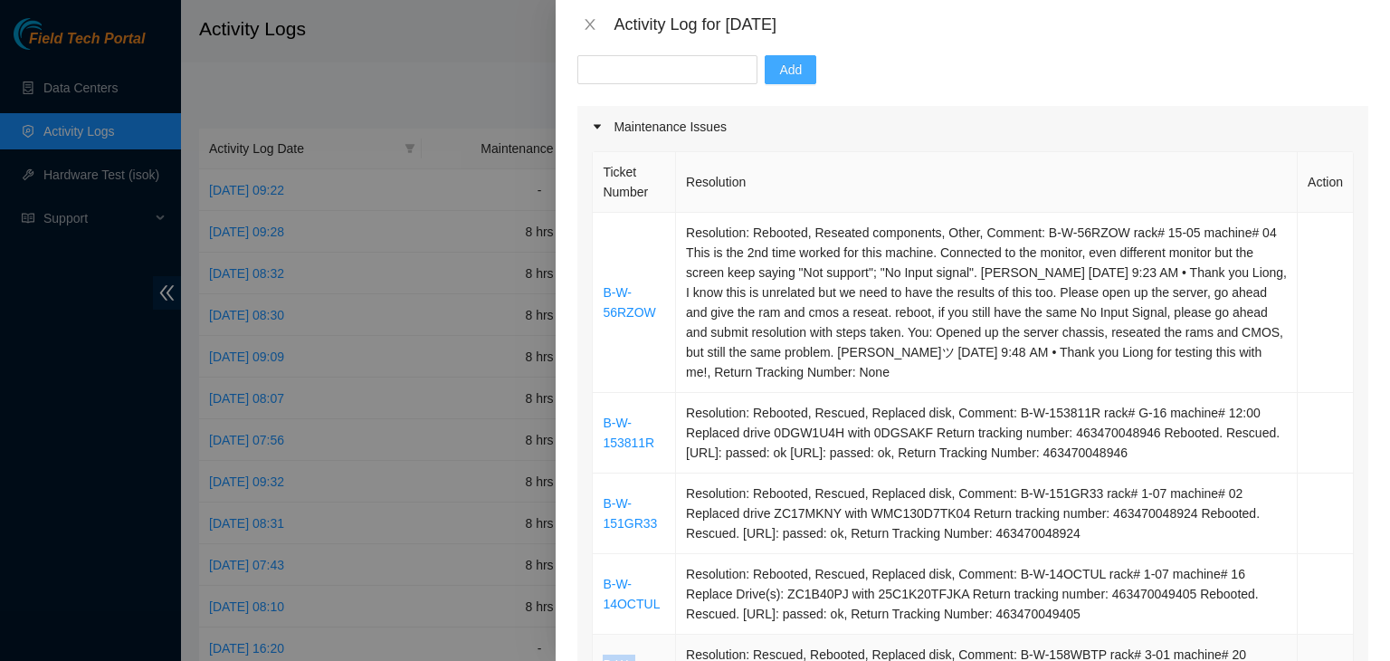
scroll to position [181, 0]
click at [669, 72] on input "text" at bounding box center [667, 70] width 180 height 29
paste input "B-W-158WBTP"
type input "B-W-158WBTP"
click at [799, 71] on button "Add" at bounding box center [791, 70] width 52 height 29
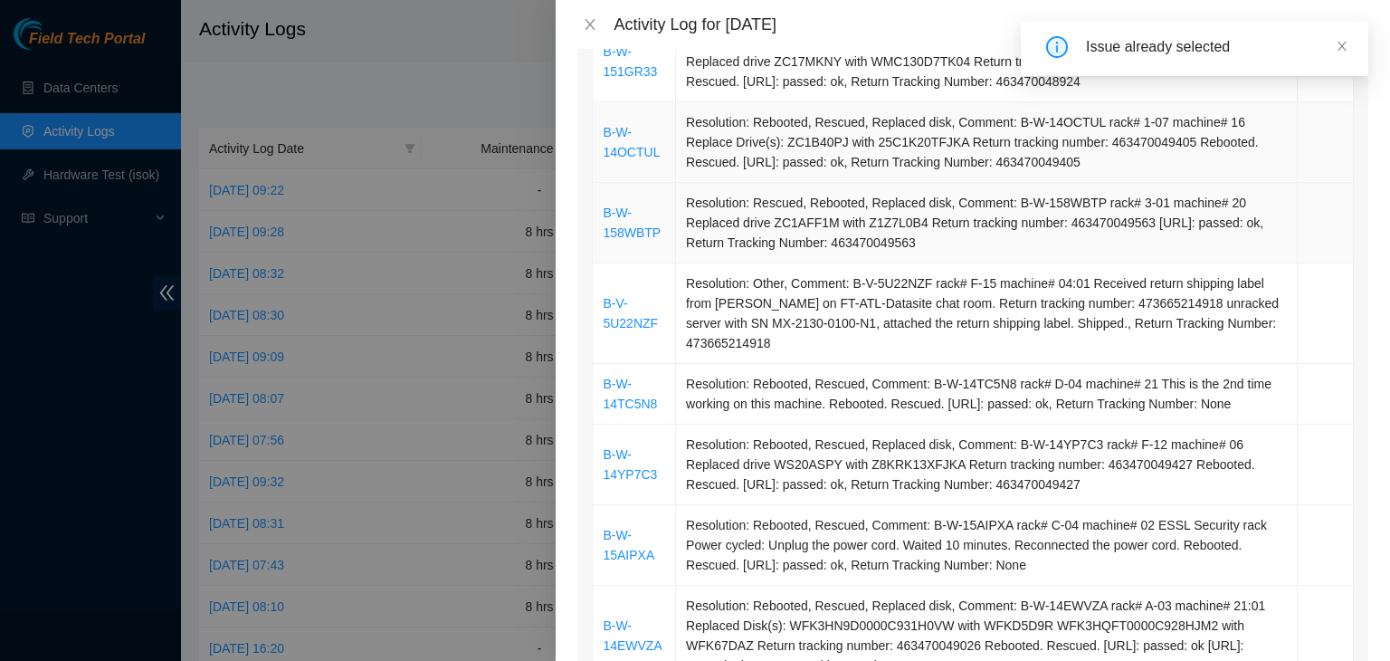
scroll to position [724, 0]
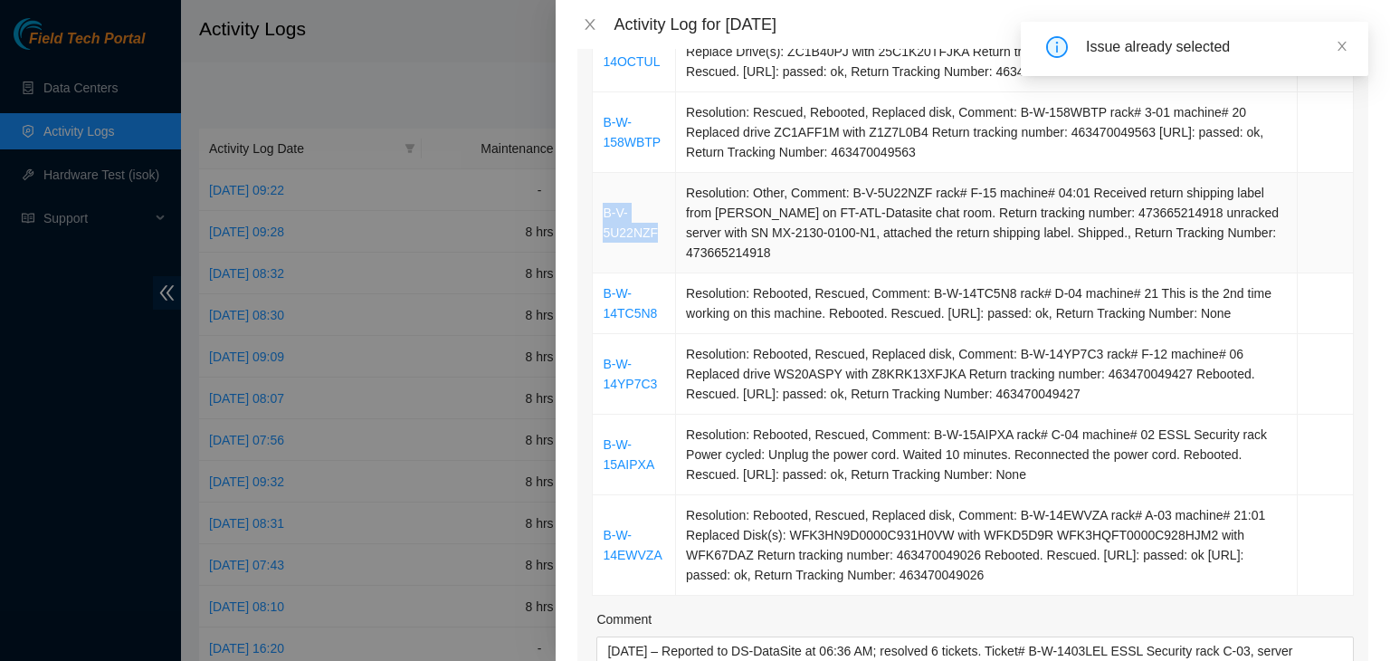
drag, startPoint x: 664, startPoint y: 235, endPoint x: 604, endPoint y: 218, distance: 62.2
click at [604, 218] on td "B-V-5U22NZF" at bounding box center [634, 223] width 83 height 100
copy link "B-V-5U22NZF"
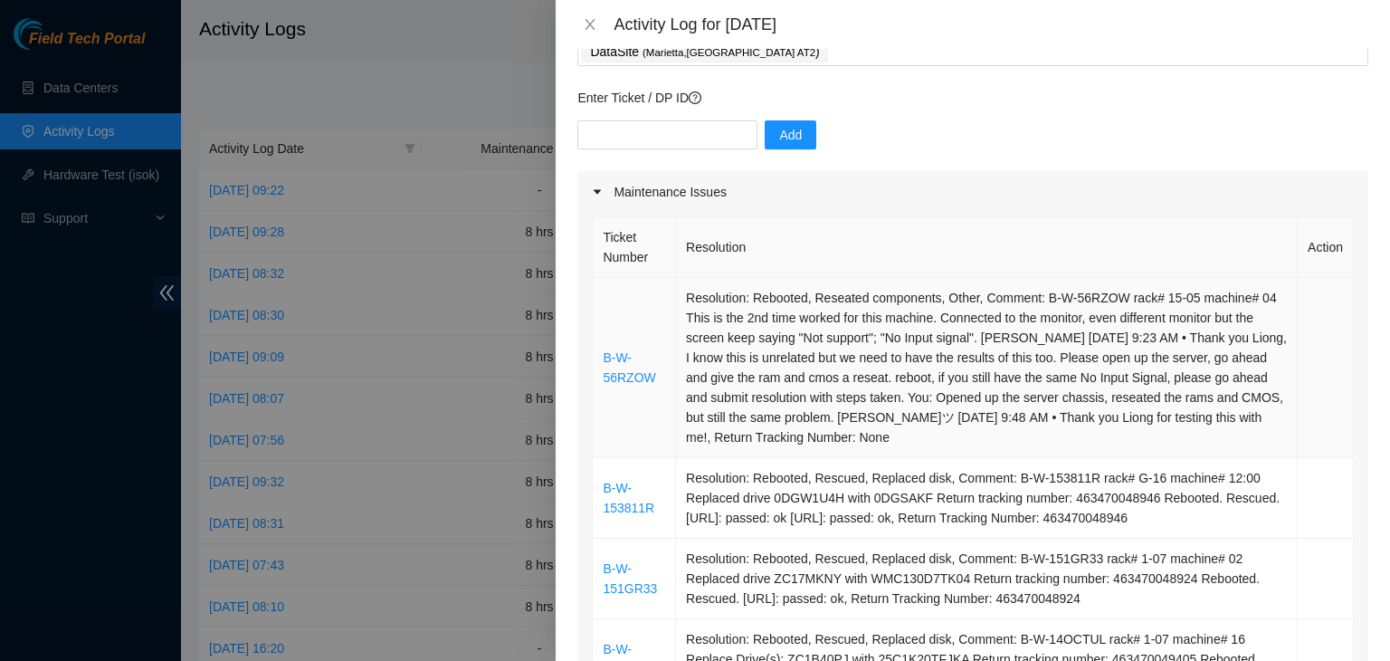
scroll to position [90, 0]
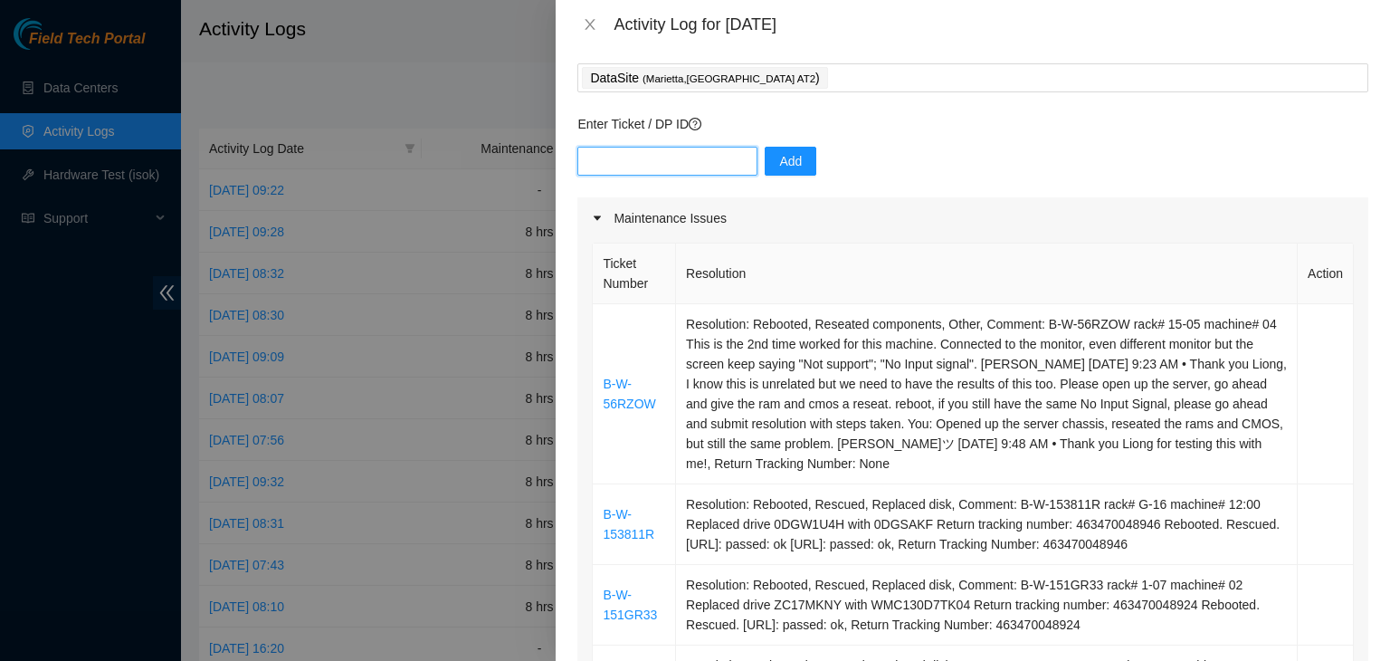
click at [681, 161] on input "text" at bounding box center [667, 161] width 180 height 29
paste input "B-V-5U22NZF"
type input "B-V-5U22NZF"
click at [765, 160] on button "Add" at bounding box center [791, 161] width 52 height 29
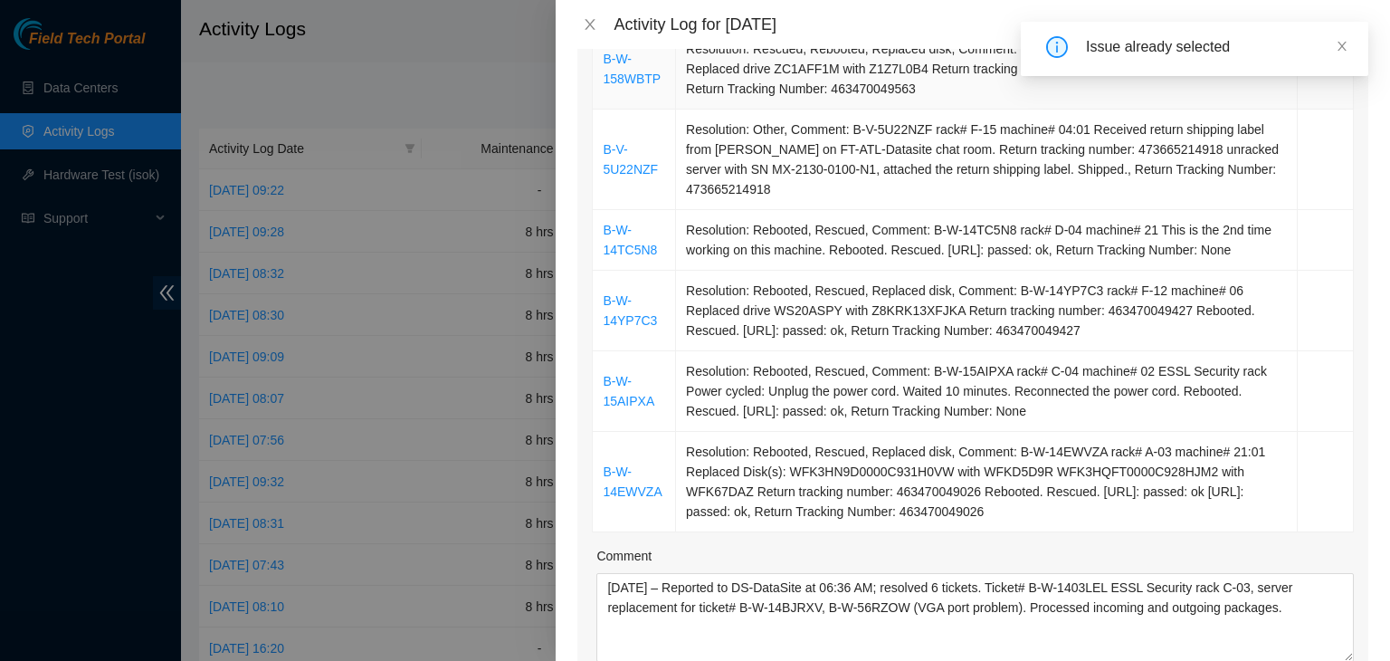
scroll to position [814, 0]
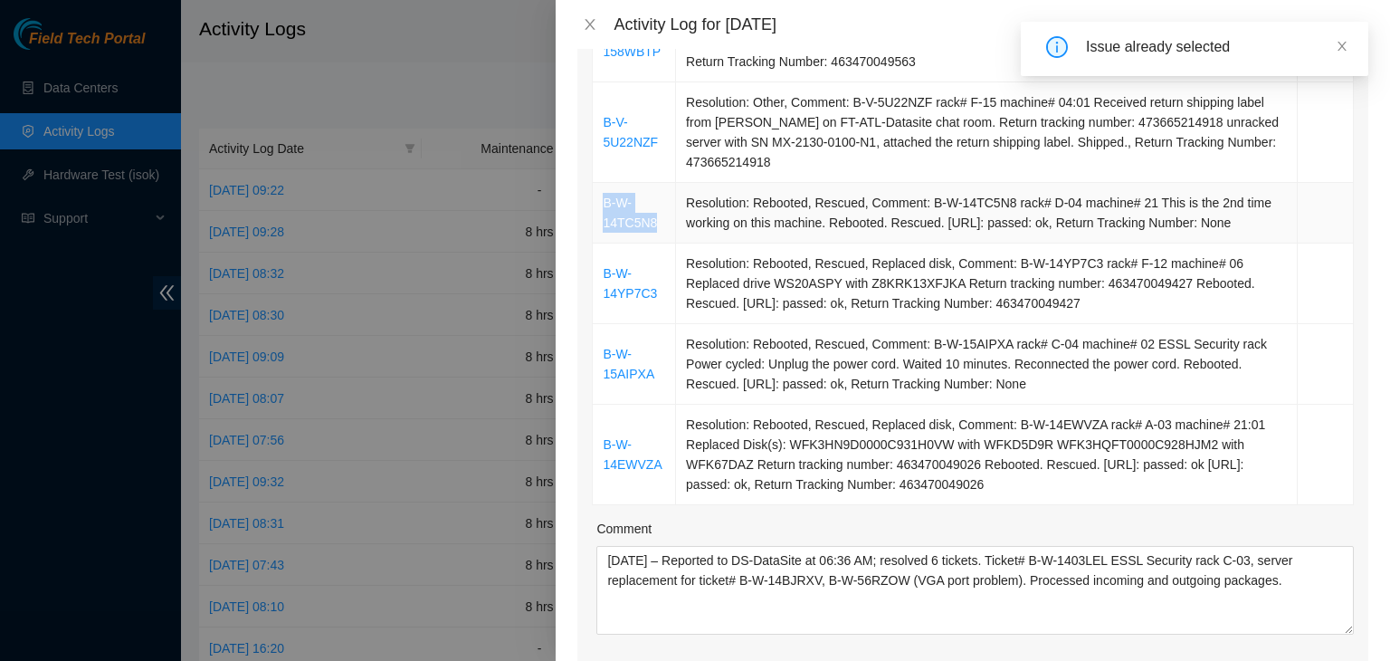
drag, startPoint x: 662, startPoint y: 226, endPoint x: 601, endPoint y: 207, distance: 63.5
click at [601, 207] on td "B-W-14TC5N8" at bounding box center [634, 213] width 83 height 61
copy link "B-W-14TC5N8"
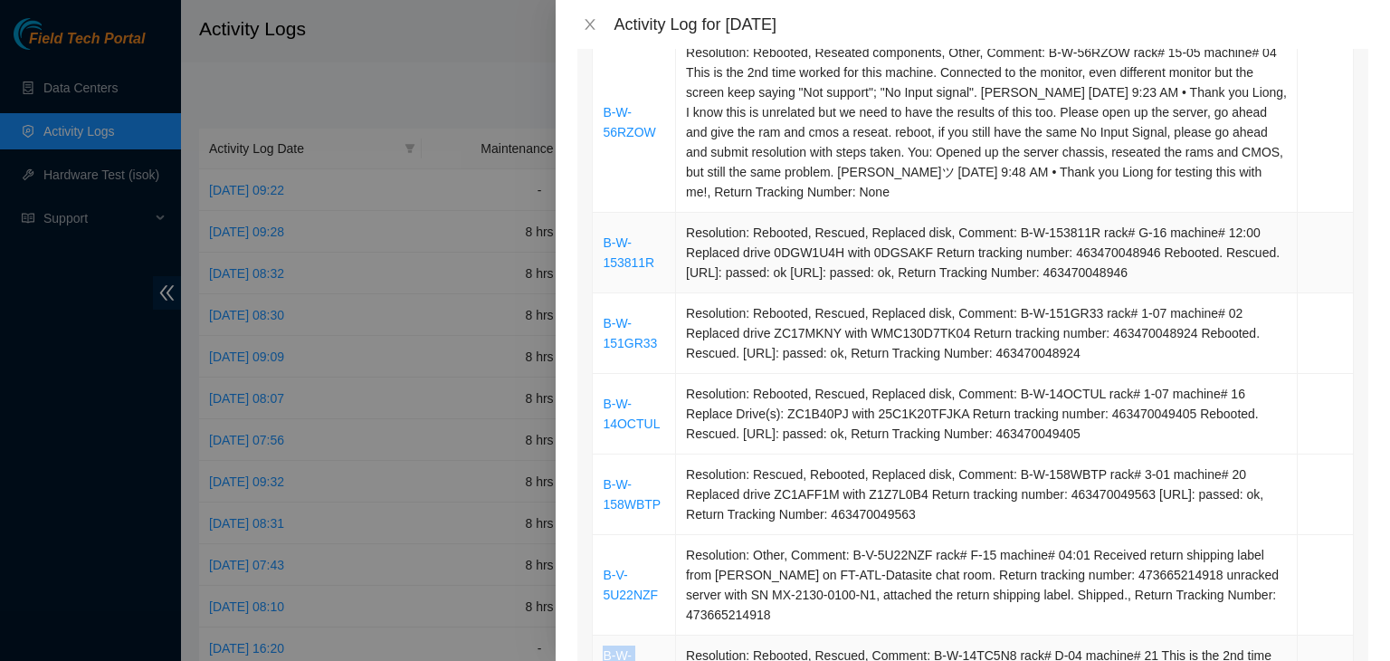
scroll to position [90, 0]
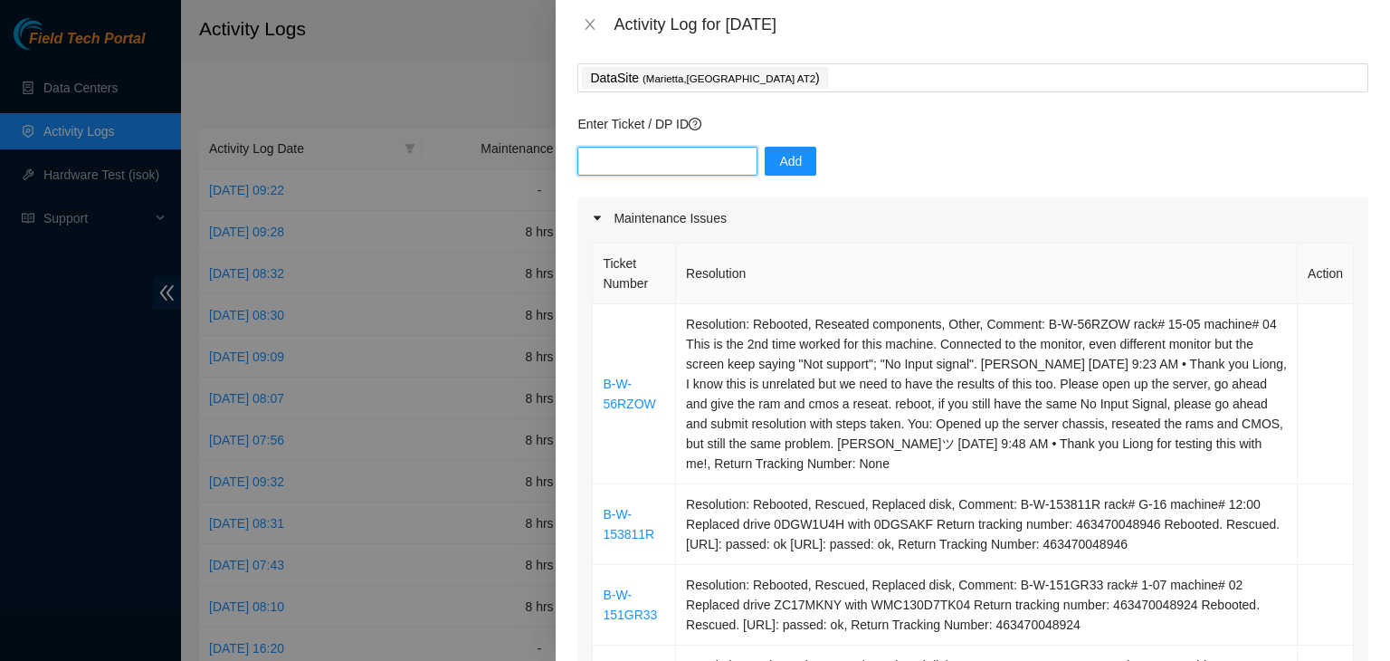
click at [682, 167] on input "text" at bounding box center [667, 161] width 180 height 29
paste input "B-W-14TC5N8"
type input "B-W-14TC5N8"
click at [779, 162] on span "Add" at bounding box center [790, 161] width 23 height 20
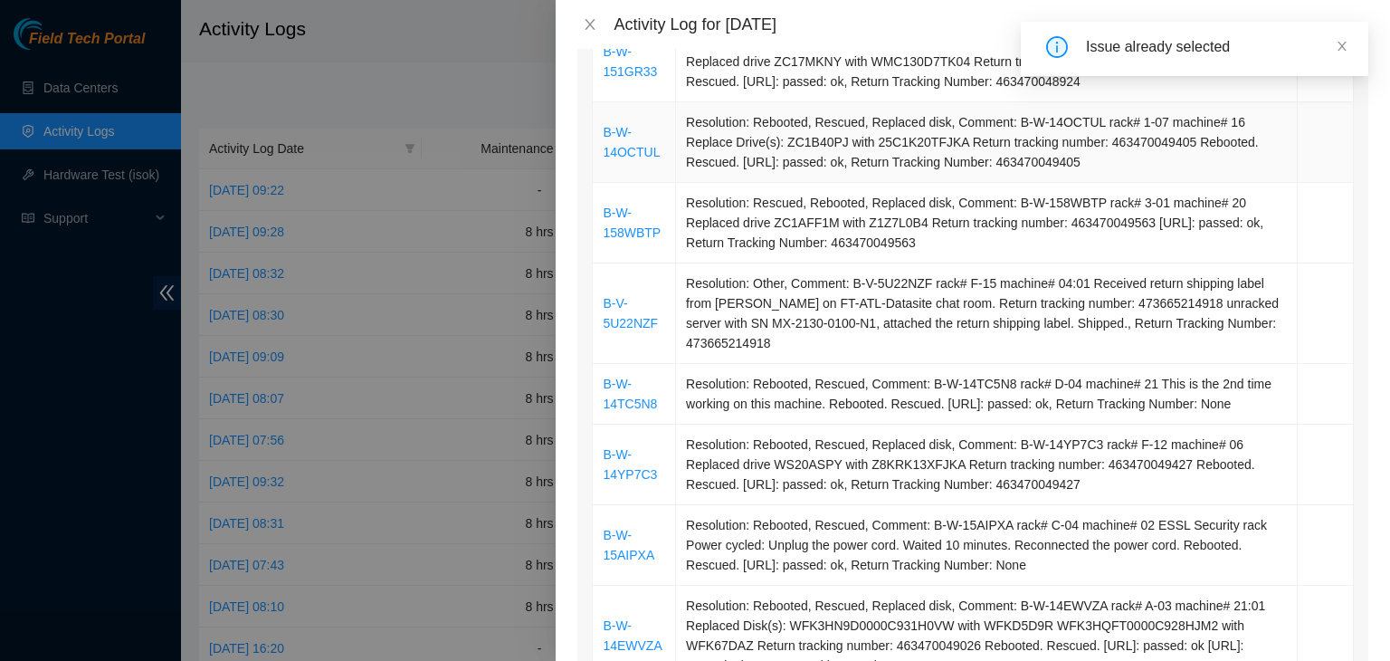
scroll to position [724, 0]
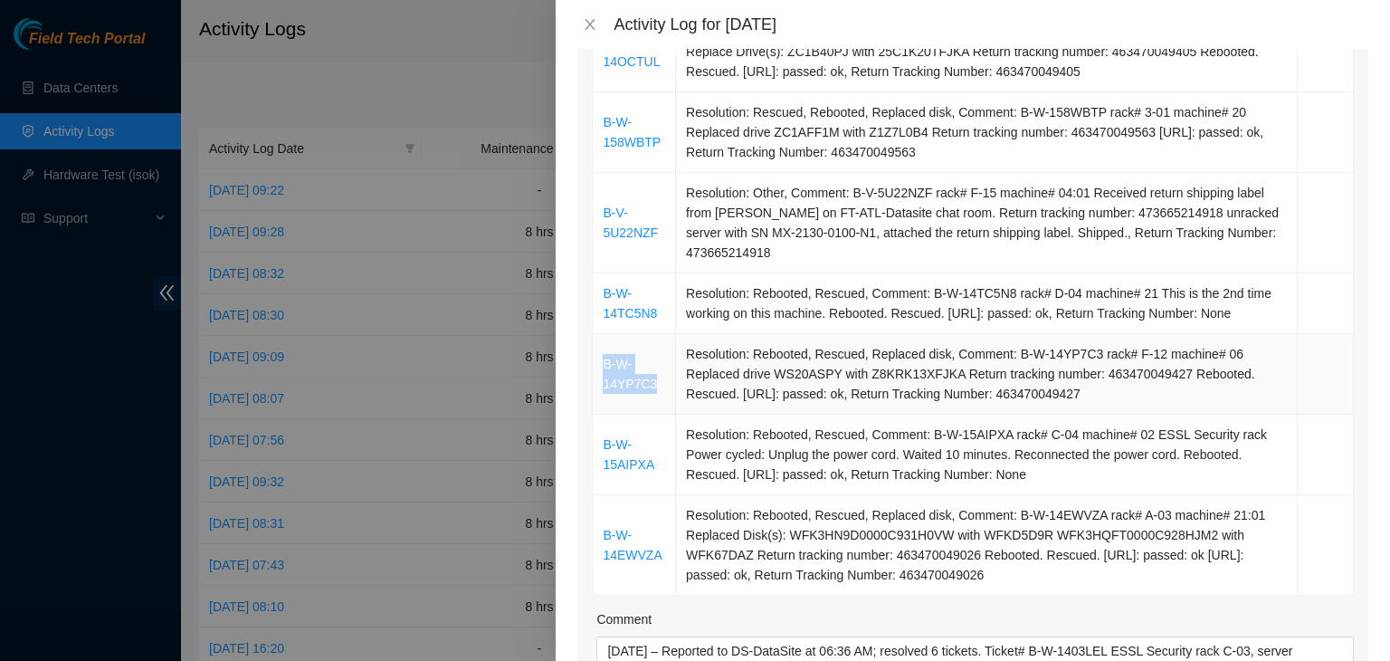
drag, startPoint x: 656, startPoint y: 385, endPoint x: 599, endPoint y: 367, distance: 59.5
click at [599, 367] on td "B-W-14YP7C3" at bounding box center [634, 374] width 83 height 81
copy link "B-W-14YP7C3"
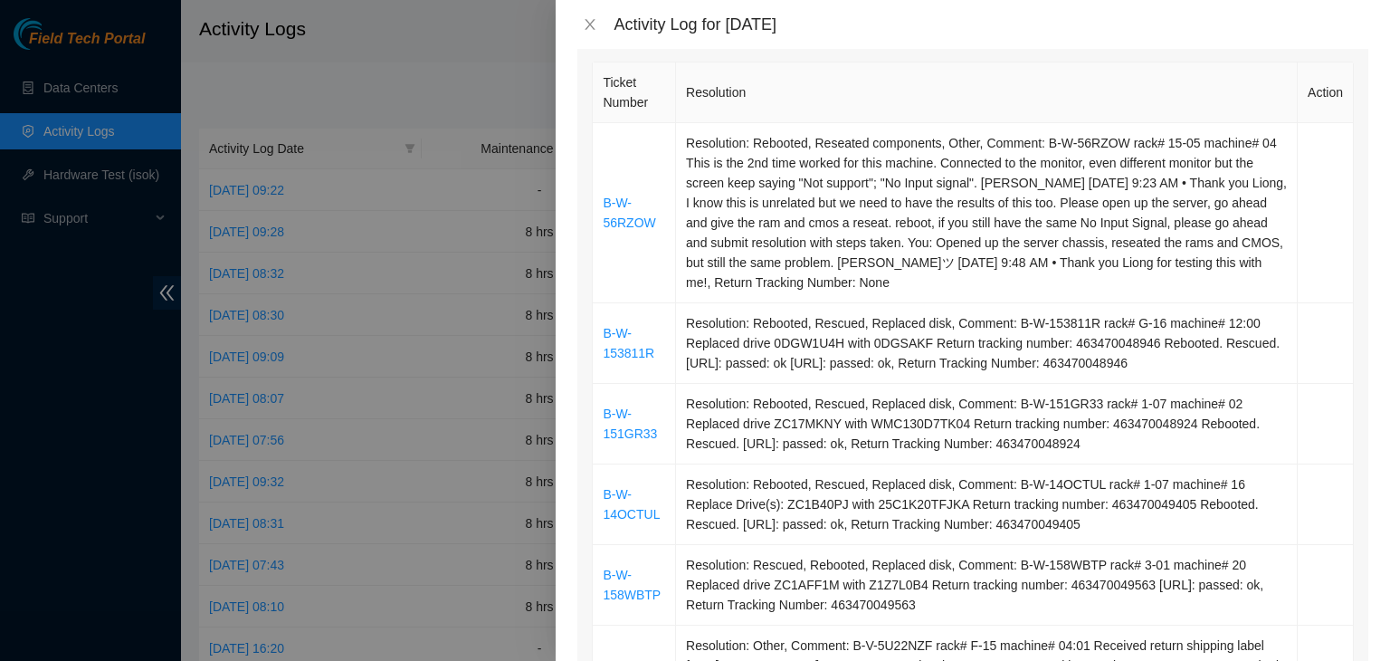
scroll to position [0, 0]
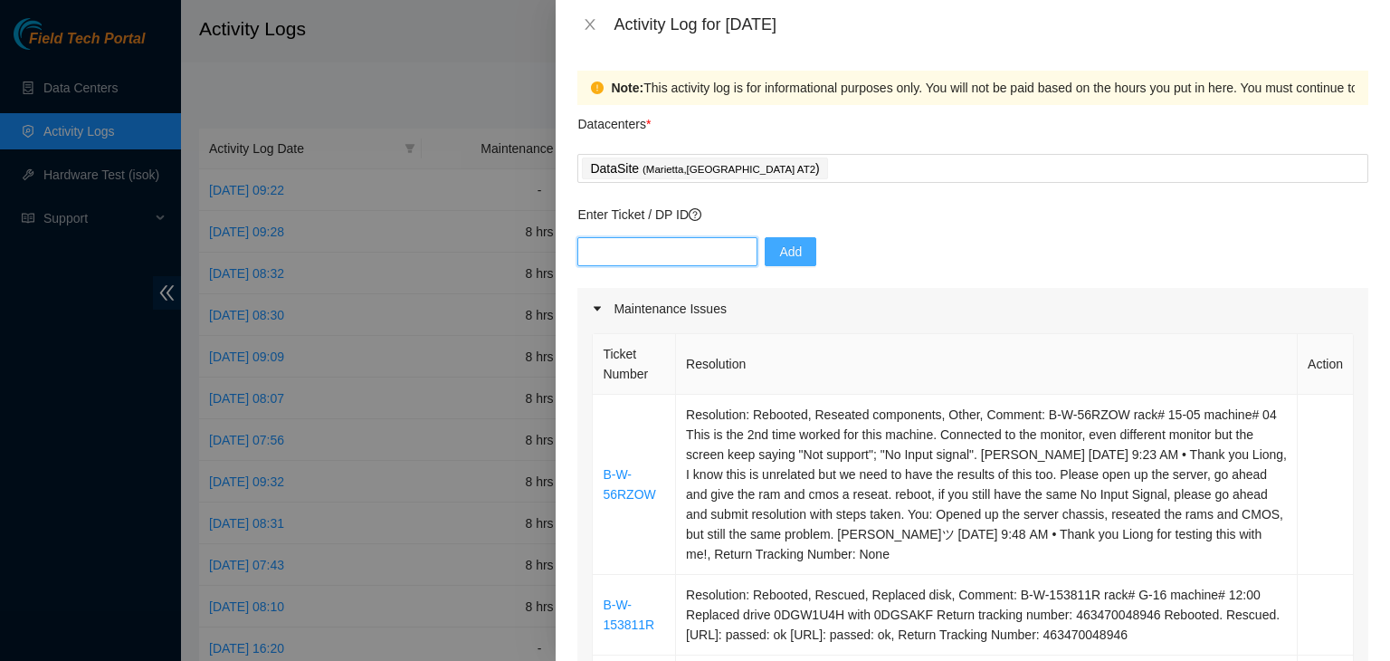
click at [673, 250] on input "text" at bounding box center [667, 251] width 180 height 29
paste input "B-W-14YP7C3"
type input "B-W-14YP7C3"
click at [780, 247] on span "Add" at bounding box center [790, 252] width 23 height 20
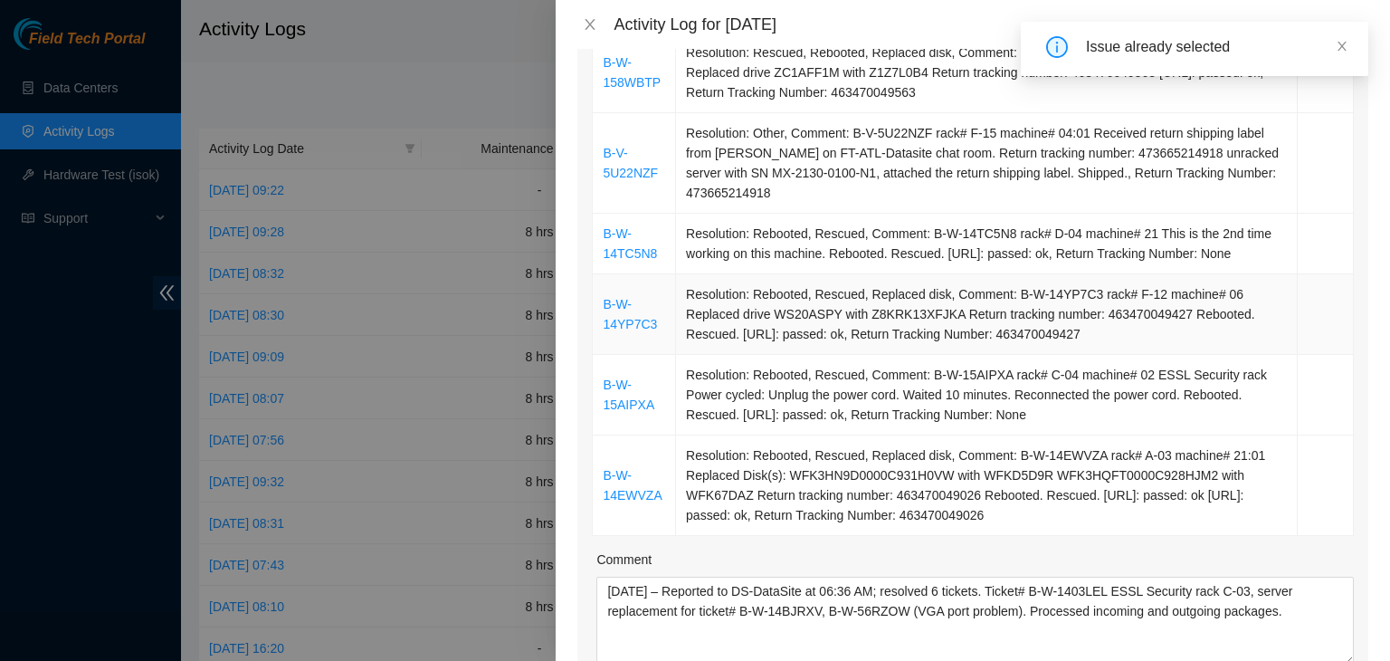
scroll to position [814, 0]
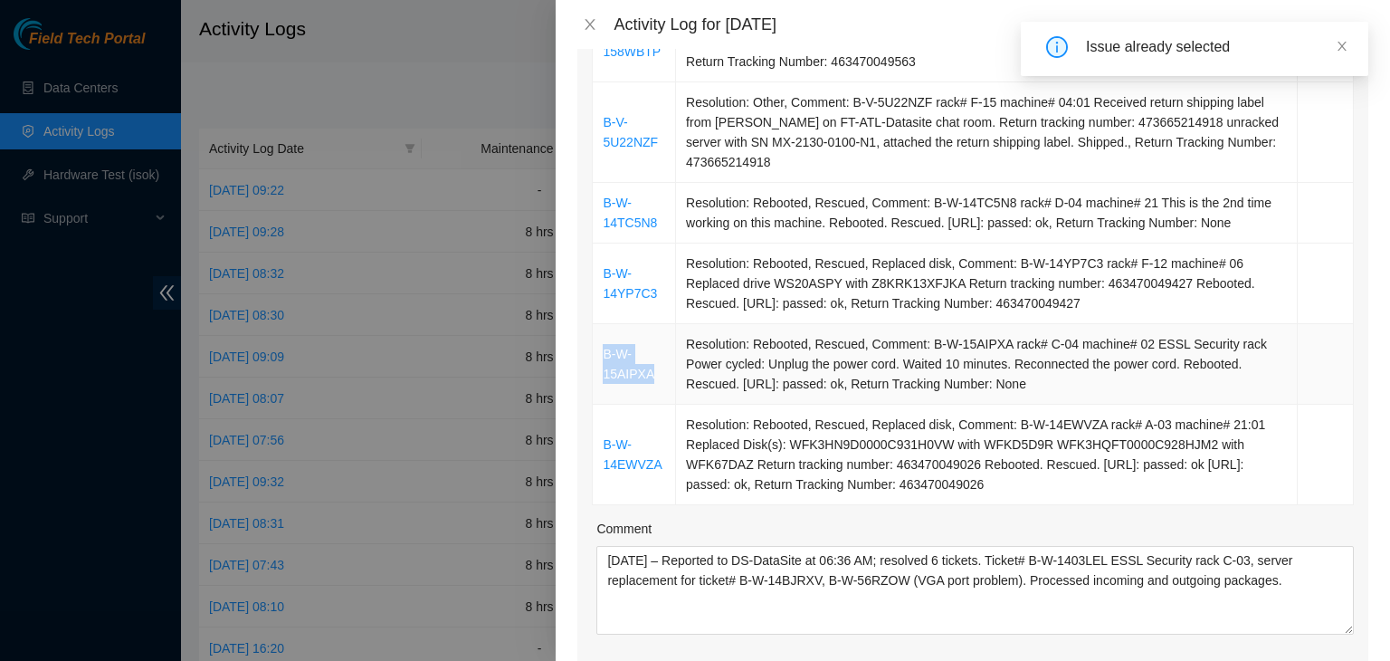
drag, startPoint x: 652, startPoint y: 381, endPoint x: 601, endPoint y: 359, distance: 56.0
click at [601, 359] on td "B-W-15AIPXA" at bounding box center [634, 364] width 83 height 81
copy link "B-W-15AIPXA"
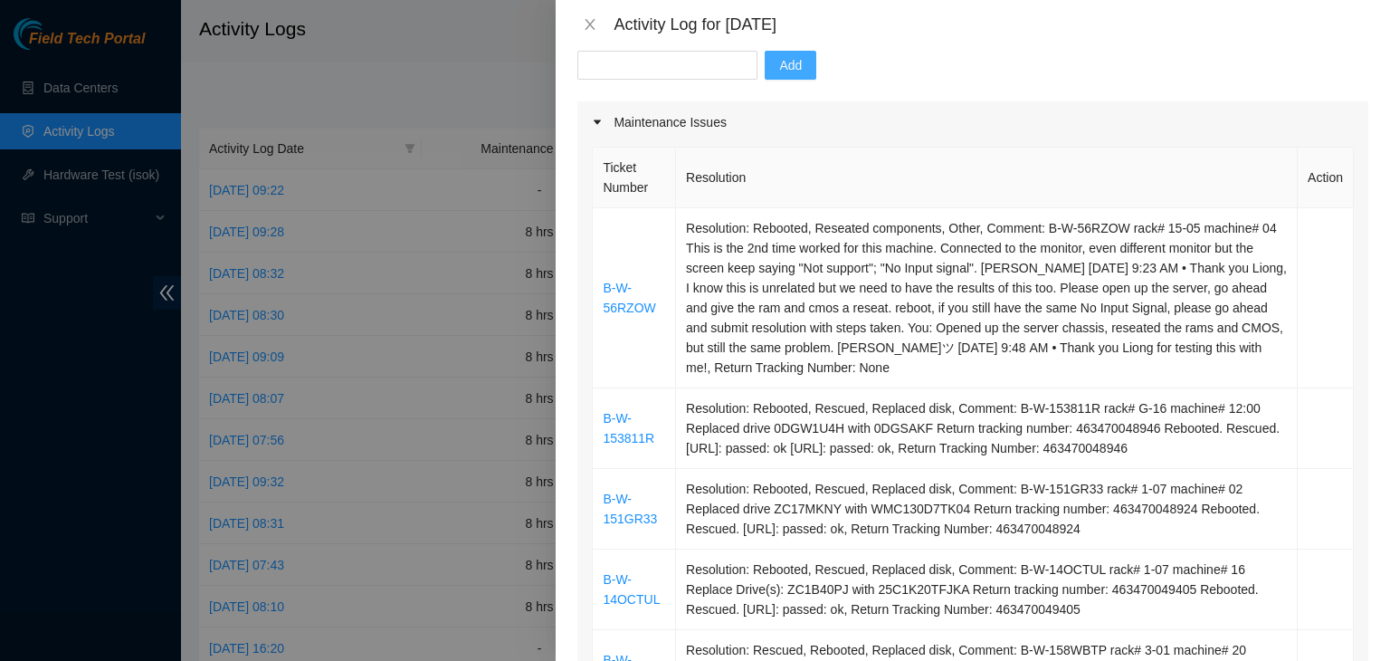
scroll to position [0, 0]
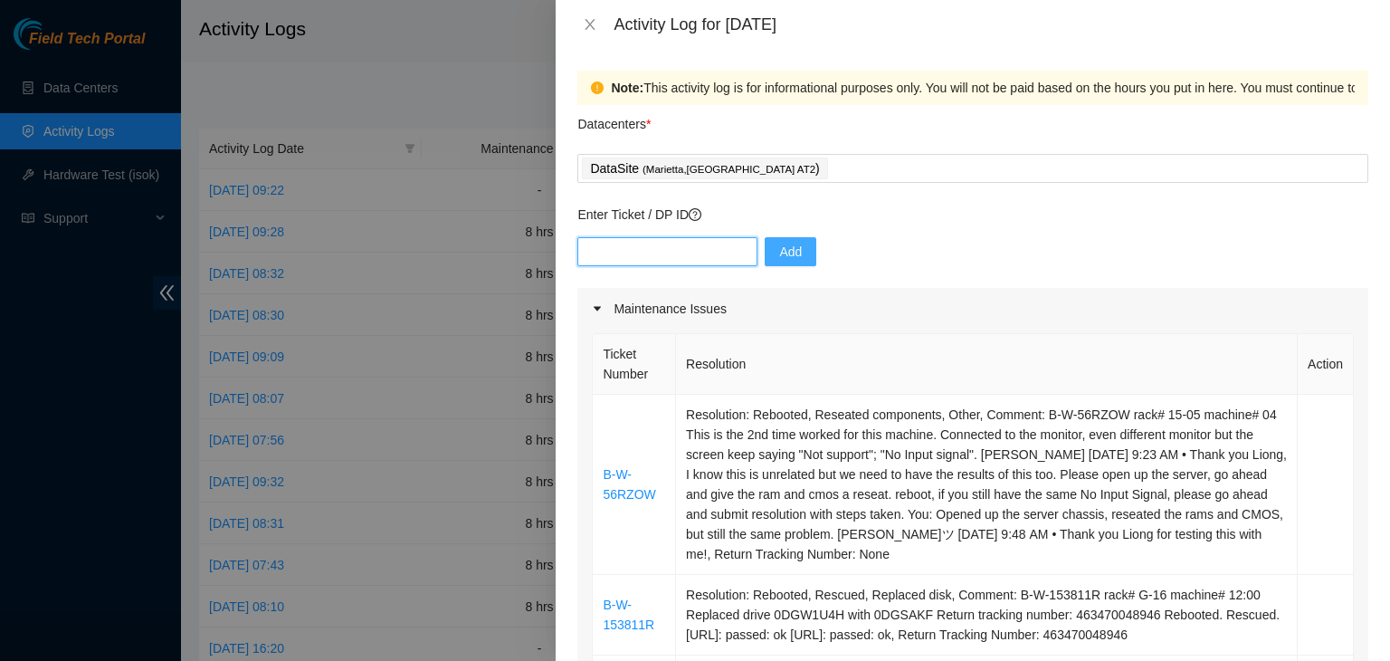
click at [655, 251] on input "text" at bounding box center [667, 251] width 180 height 29
paste input "B-W-15AIPXA"
type input "B-W-15AIPXA"
click at [779, 258] on span "Add" at bounding box center [790, 252] width 23 height 20
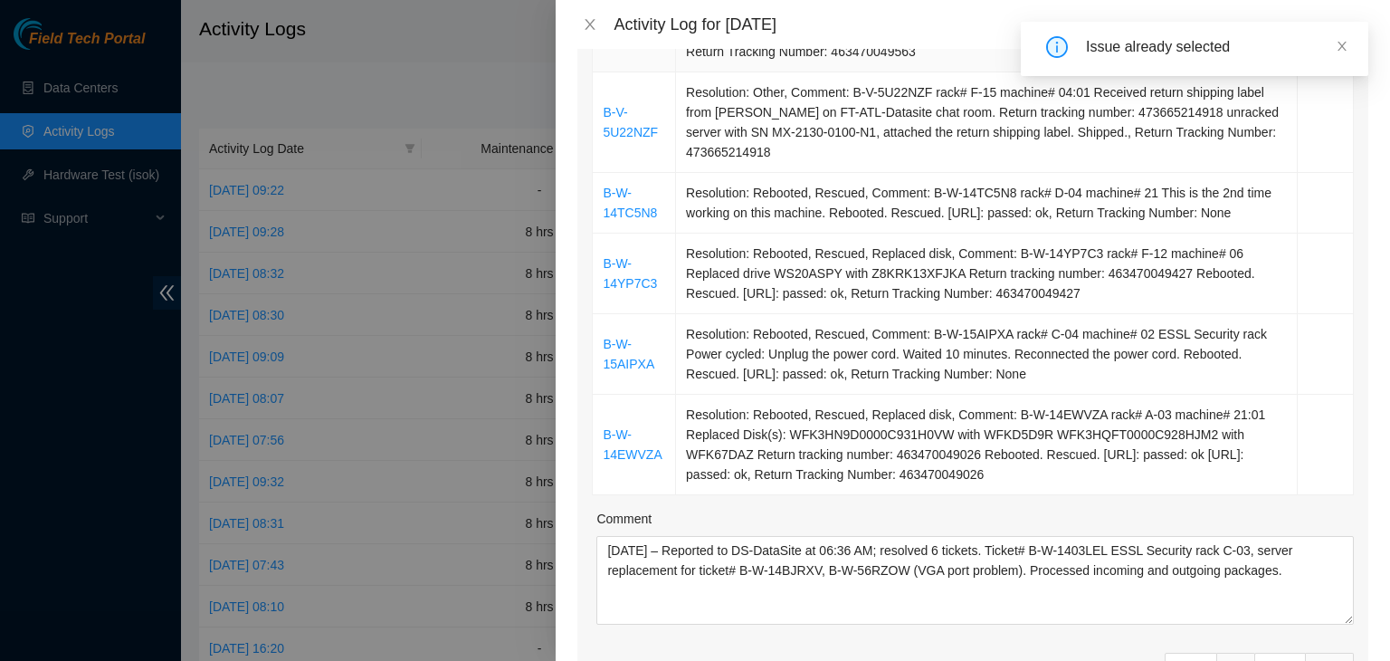
scroll to position [905, 0]
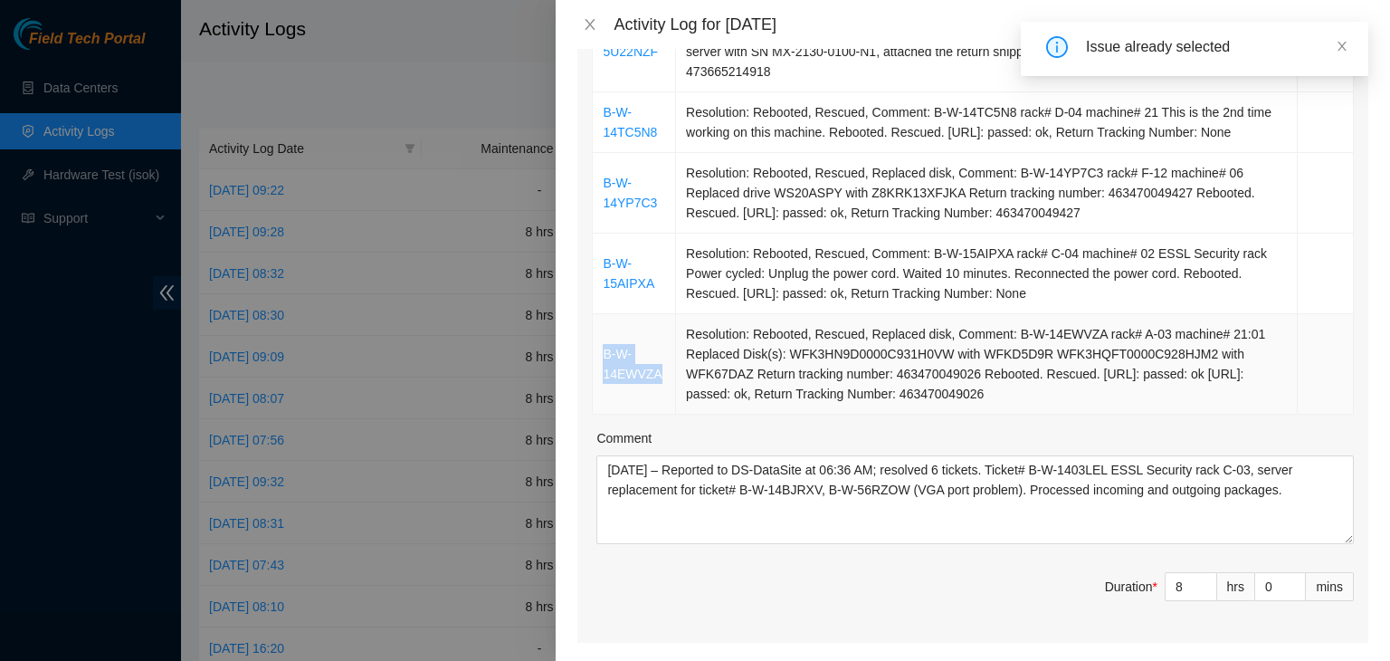
drag, startPoint x: 666, startPoint y: 371, endPoint x: 605, endPoint y: 353, distance: 63.3
click at [605, 353] on td "B-W-14EWVZA" at bounding box center [634, 364] width 83 height 100
copy link "B-W-14EWVZA"
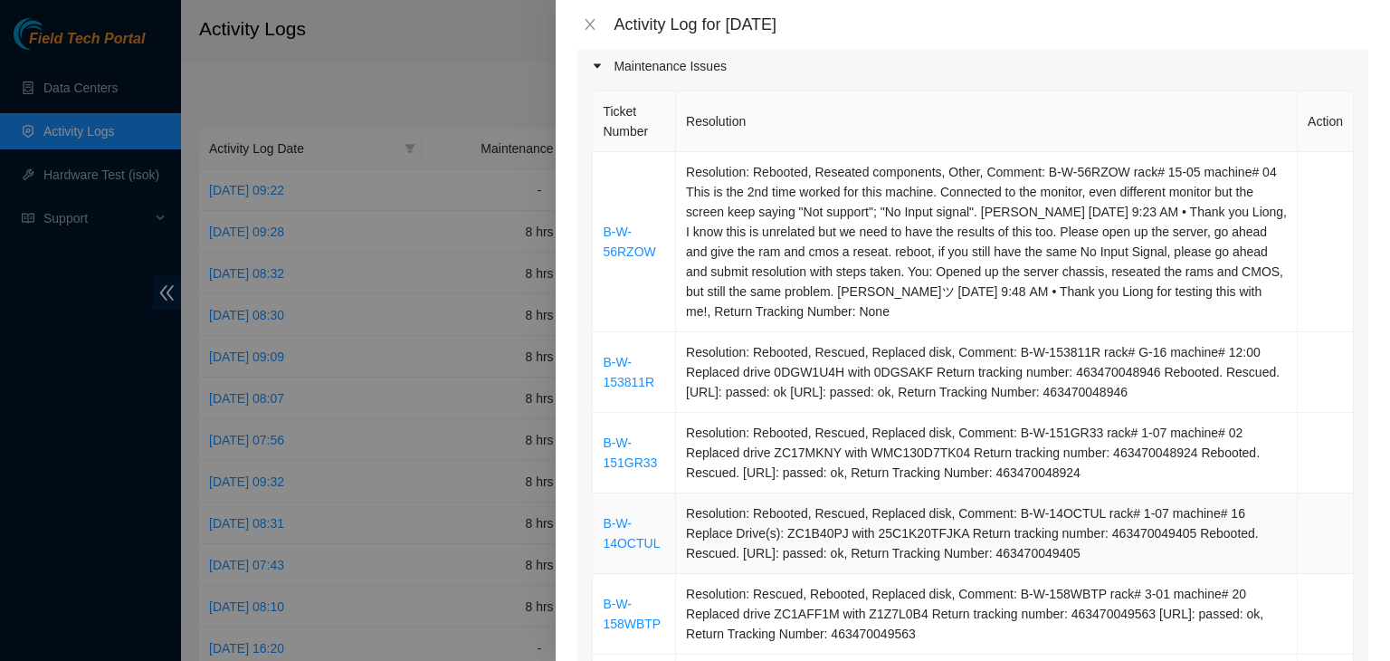
scroll to position [90, 0]
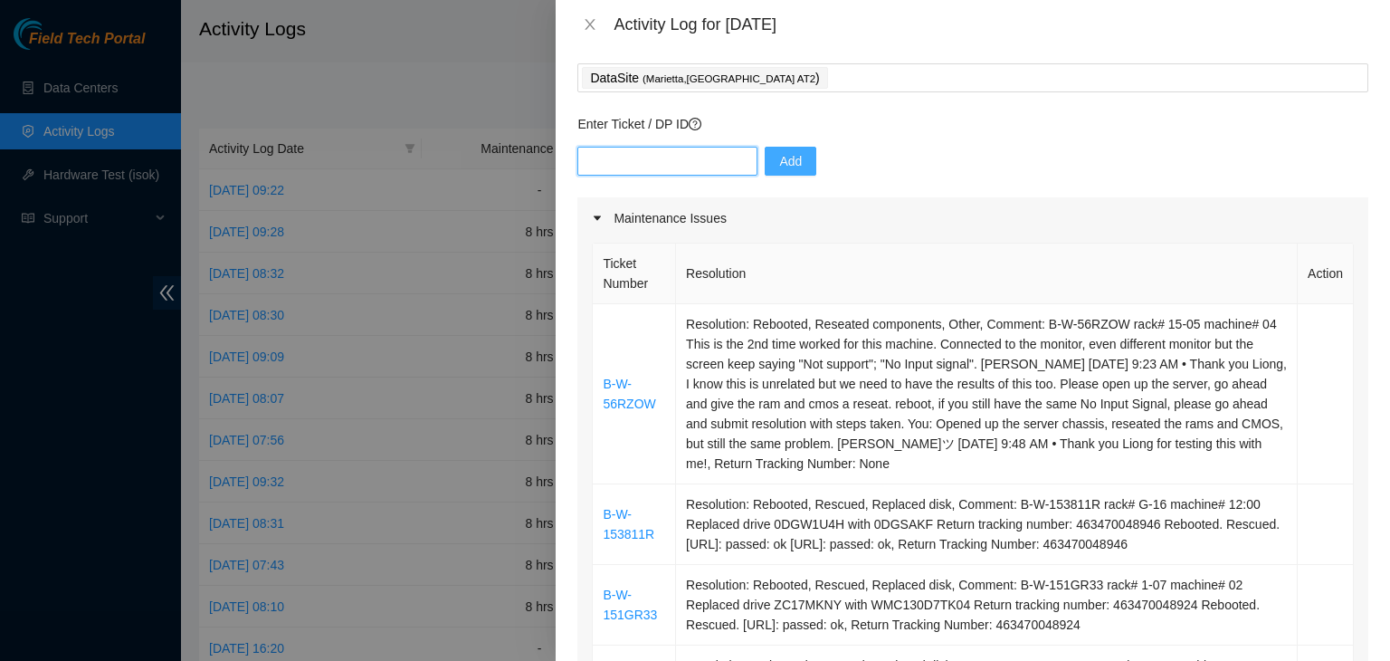
click at [644, 157] on input "text" at bounding box center [667, 161] width 180 height 29
paste input "B-W-14EWVZA"
type input "B-W-14EWVZA"
click at [779, 159] on span "Add" at bounding box center [790, 161] width 23 height 20
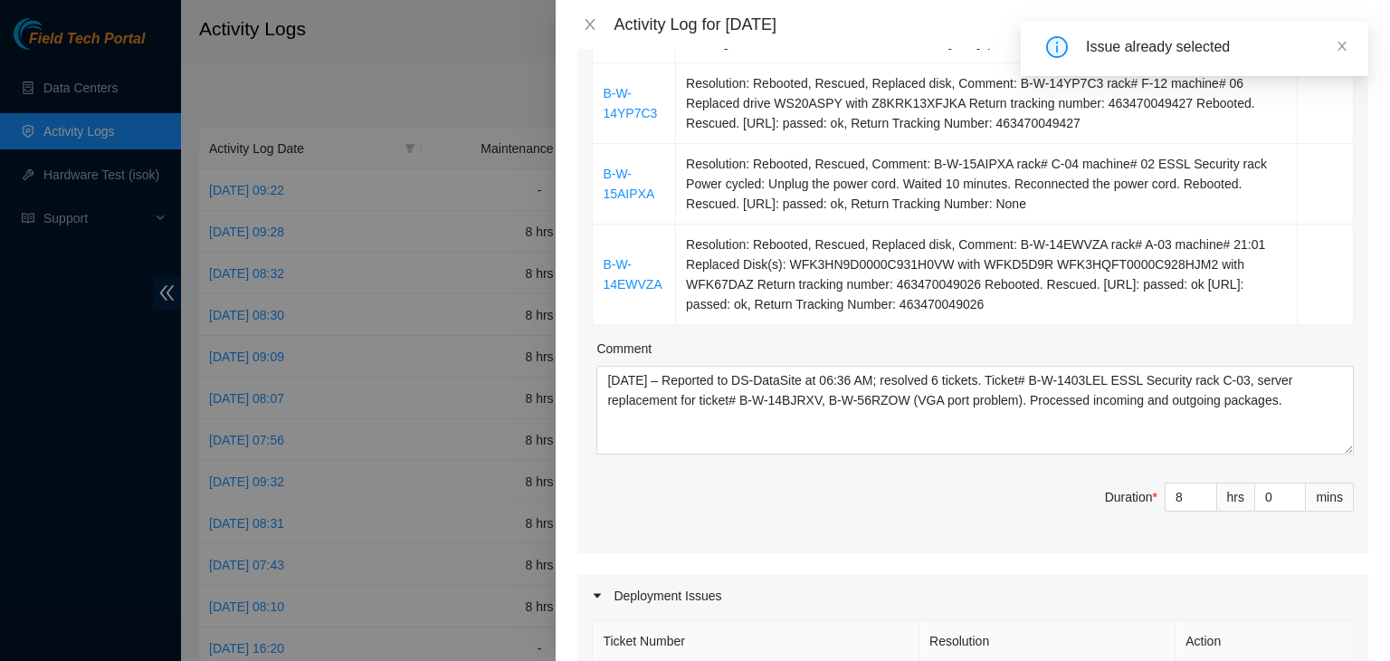
scroll to position [995, 0]
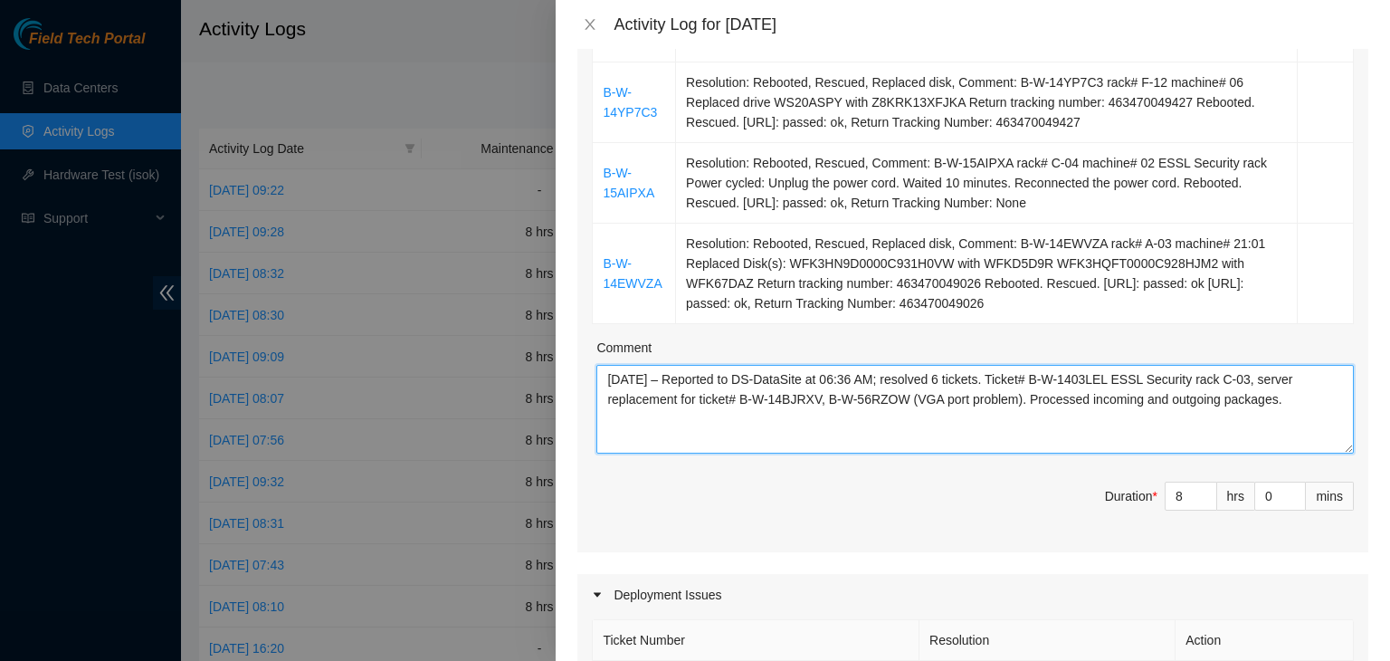
click at [637, 377] on textarea "[DATE] – Reported to DS-DataSite at 06:36 AM; resolved 6 tickets. Ticket# B-W-1…" at bounding box center [974, 409] width 757 height 89
click at [949, 377] on textarea "[DATE] – Reported to DS-DataSite at 06:36 AM; resolved 6 tickets. Ticket# B-W-1…" at bounding box center [974, 409] width 757 height 89
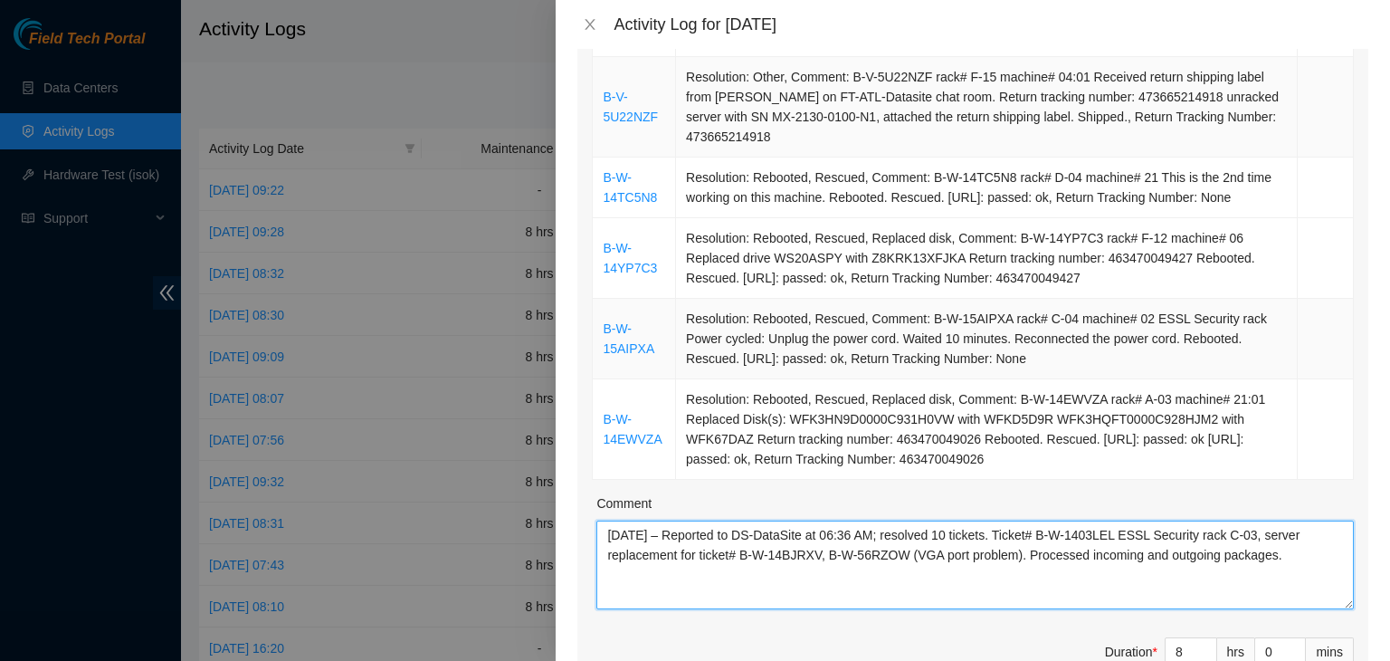
scroll to position [905, 0]
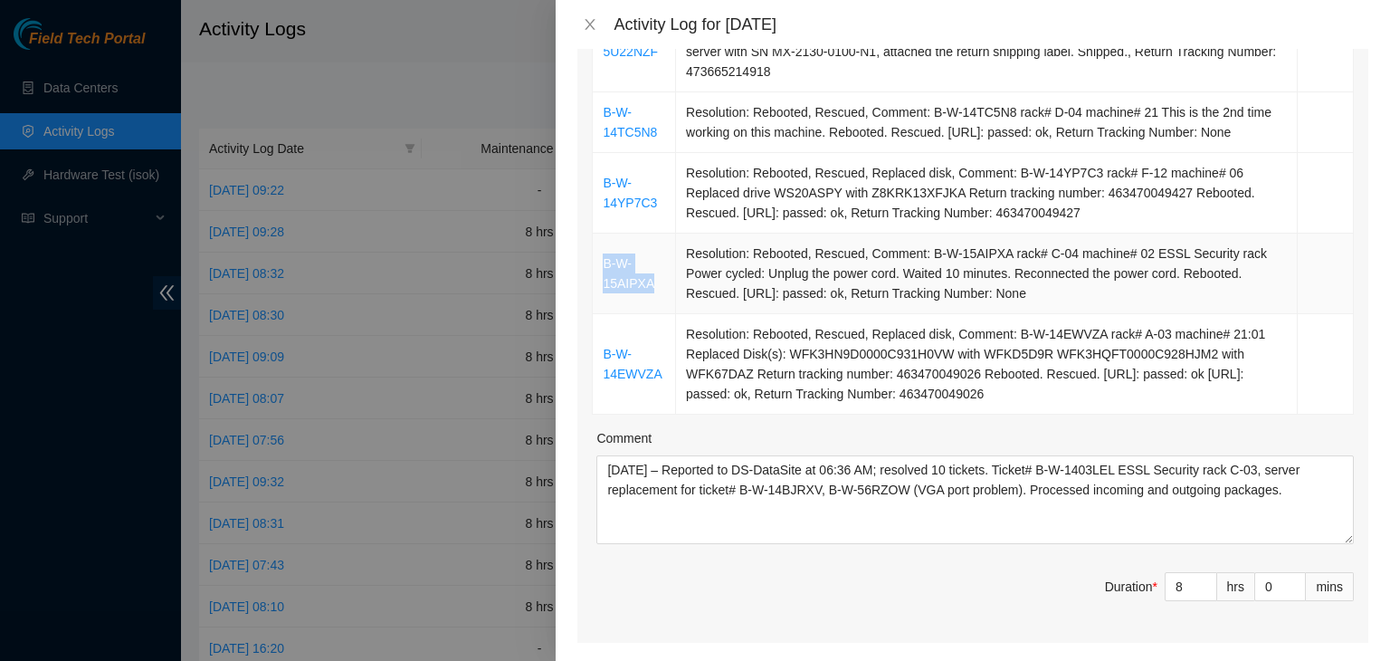
drag, startPoint x: 652, startPoint y: 283, endPoint x: 600, endPoint y: 268, distance: 54.7
click at [600, 268] on td "B-W-15AIPXA" at bounding box center [634, 273] width 83 height 81
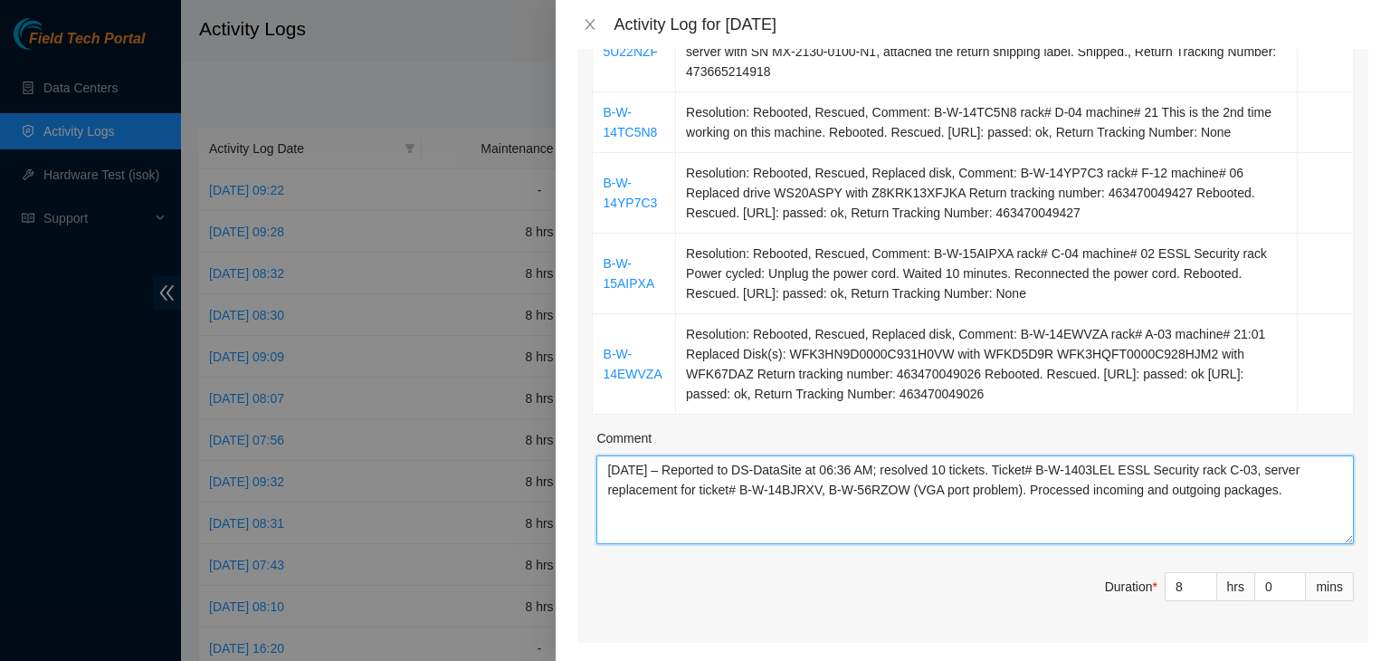
drag, startPoint x: 1126, startPoint y: 467, endPoint x: 1052, endPoint y: 469, distance: 73.3
click at [1052, 469] on textarea "[DATE] – Reported to DS-DataSite at 06:36 AM; resolved 10 tickets. Ticket# B-W-…" at bounding box center [974, 499] width 757 height 89
paste textarea "5AIPXA"
click at [1261, 467] on textarea "[DATE] – Reported to DS-DataSite at 06:36 AM; resolved 10 tickets. Ticket# B-W-…" at bounding box center [974, 499] width 757 height 89
click at [1271, 468] on textarea "[DATE] – Reported to DS-DataSite at 06:36 AM; resolved 10 tickets. Ticket# B-W-…" at bounding box center [974, 499] width 757 height 89
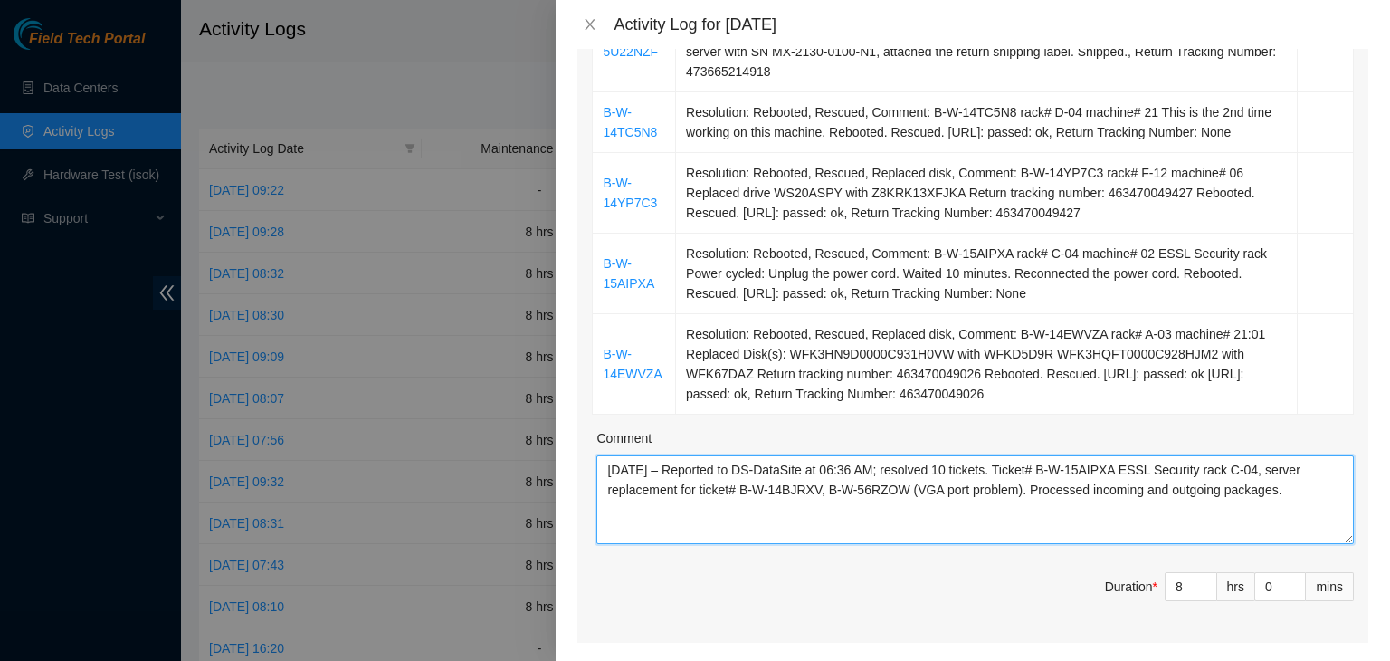
drag, startPoint x: 1271, startPoint y: 468, endPoint x: 695, endPoint y: 494, distance: 577.0
click at [695, 494] on textarea "[DATE] – Reported to DS-DataSite at 06:36 AM; resolved 10 tickets. Ticket# B-W-…" at bounding box center [974, 499] width 757 height 89
drag, startPoint x: 741, startPoint y: 489, endPoint x: 825, endPoint y: 490, distance: 84.2
click at [825, 490] on textarea "[DATE] – Reported to DS-DataSite at 06:36 AM; resolved 10 tickets. Ticket# B-W-…" at bounding box center [974, 499] width 757 height 89
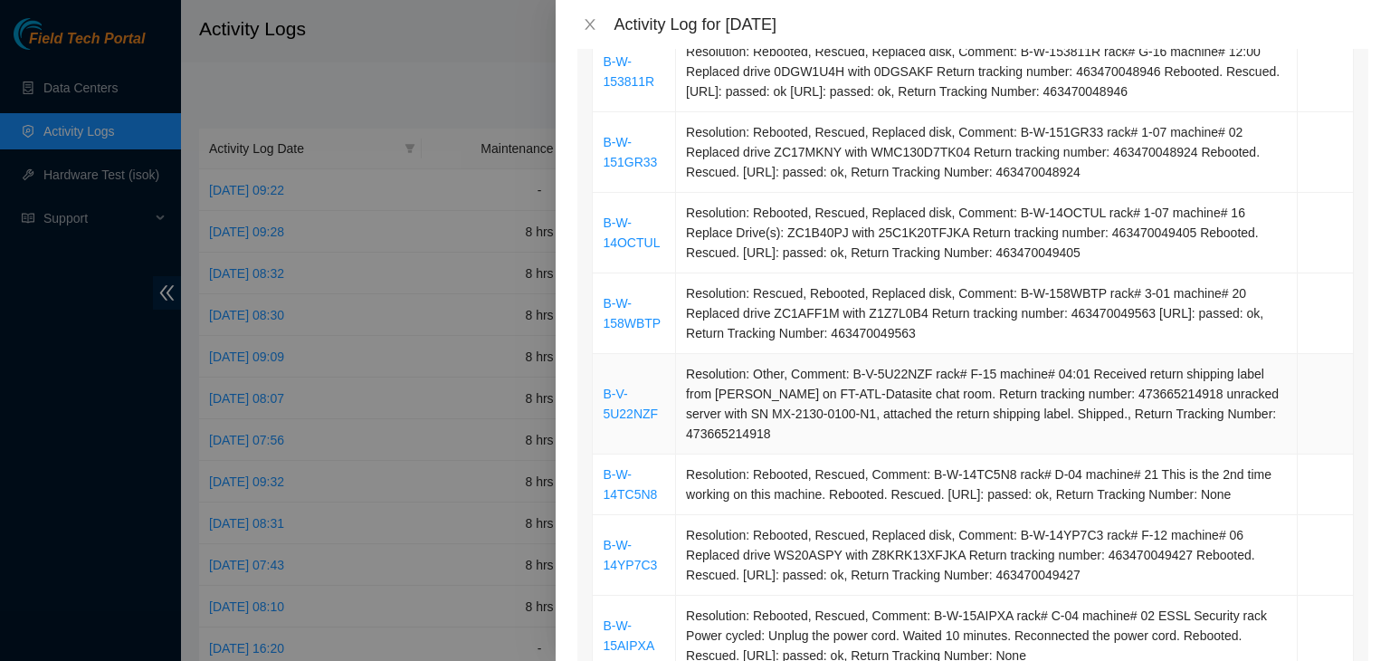
scroll to position [633, 0]
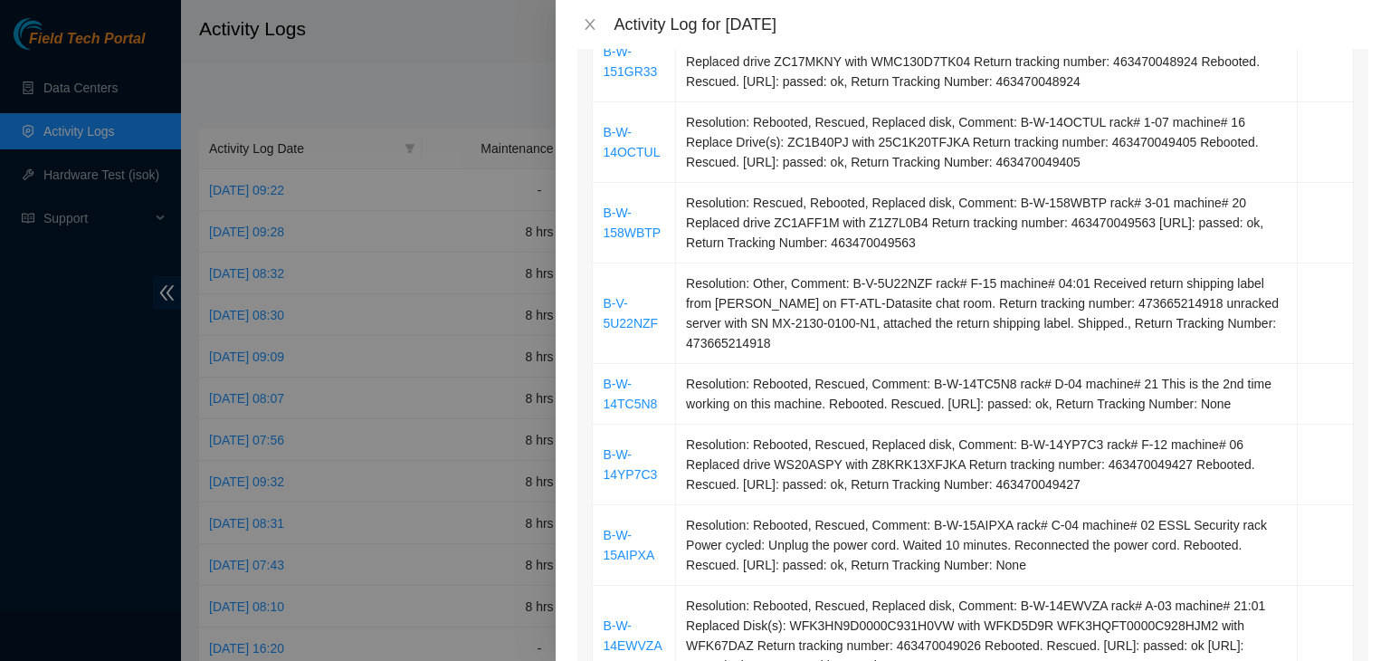
type textarea "[DATE] – Reported to DS-DataSite at 06:36 AM; resolved 10 tickets. Ticket# B-W-…"
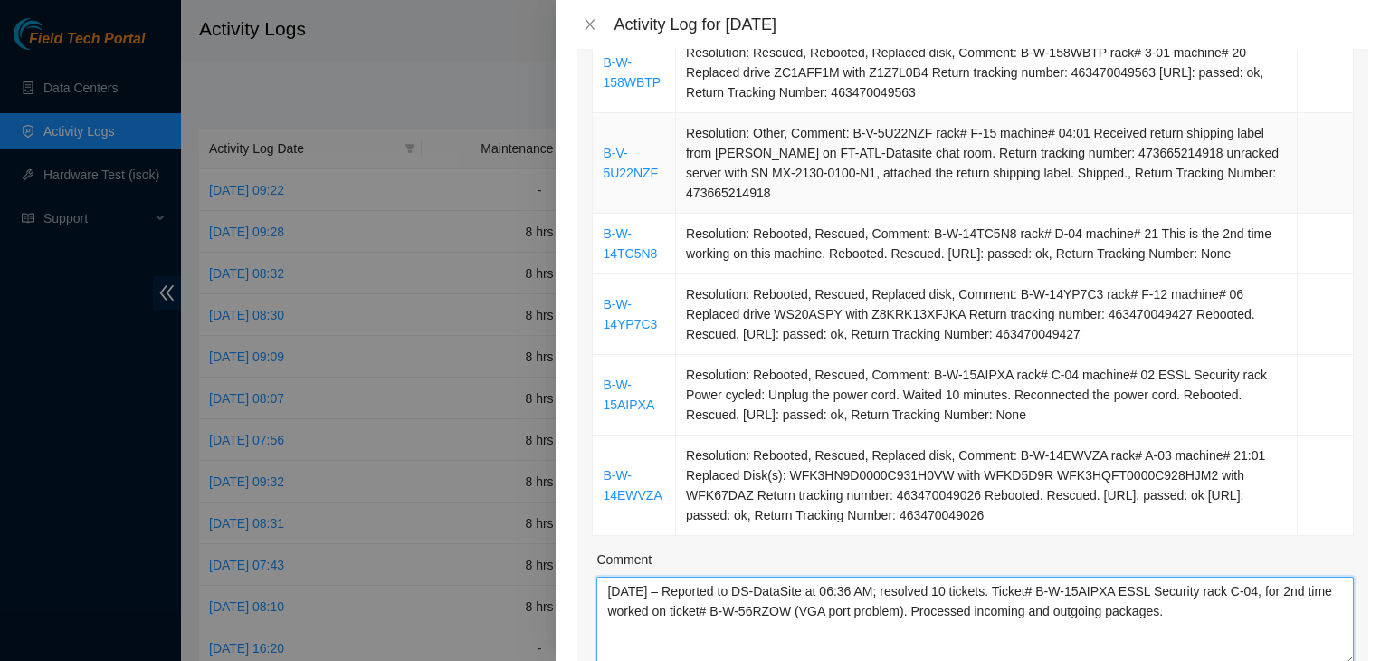
scroll to position [1176, 0]
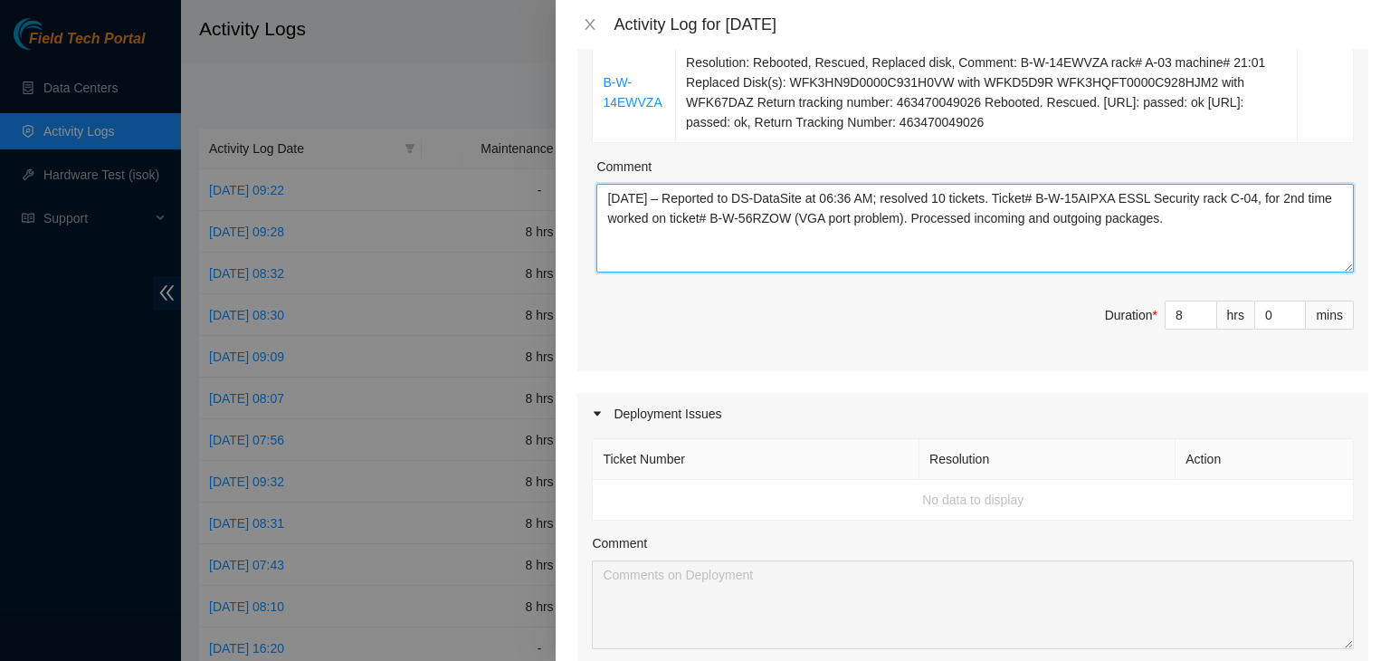
click at [989, 231] on textarea "[DATE] – Reported to DS-DataSite at 06:36 AM; resolved 10 tickets. Ticket# B-W-…" at bounding box center [974, 228] width 757 height 89
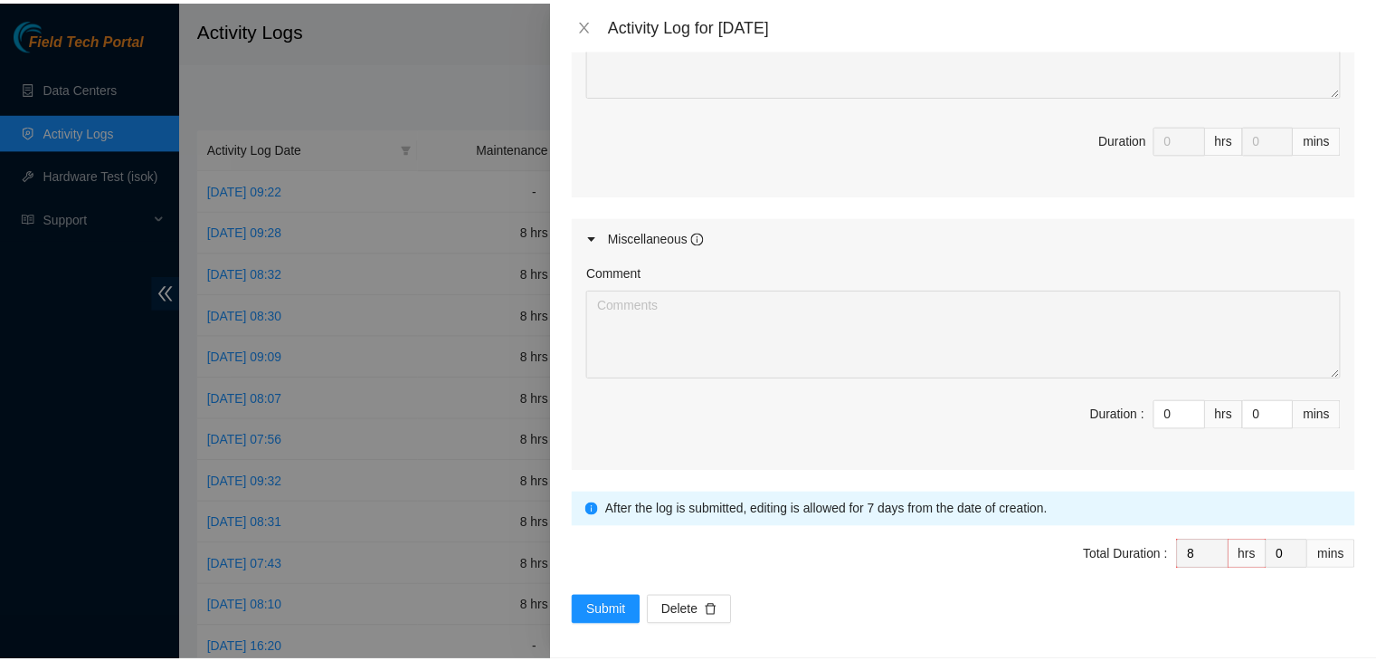
scroll to position [1730, 0]
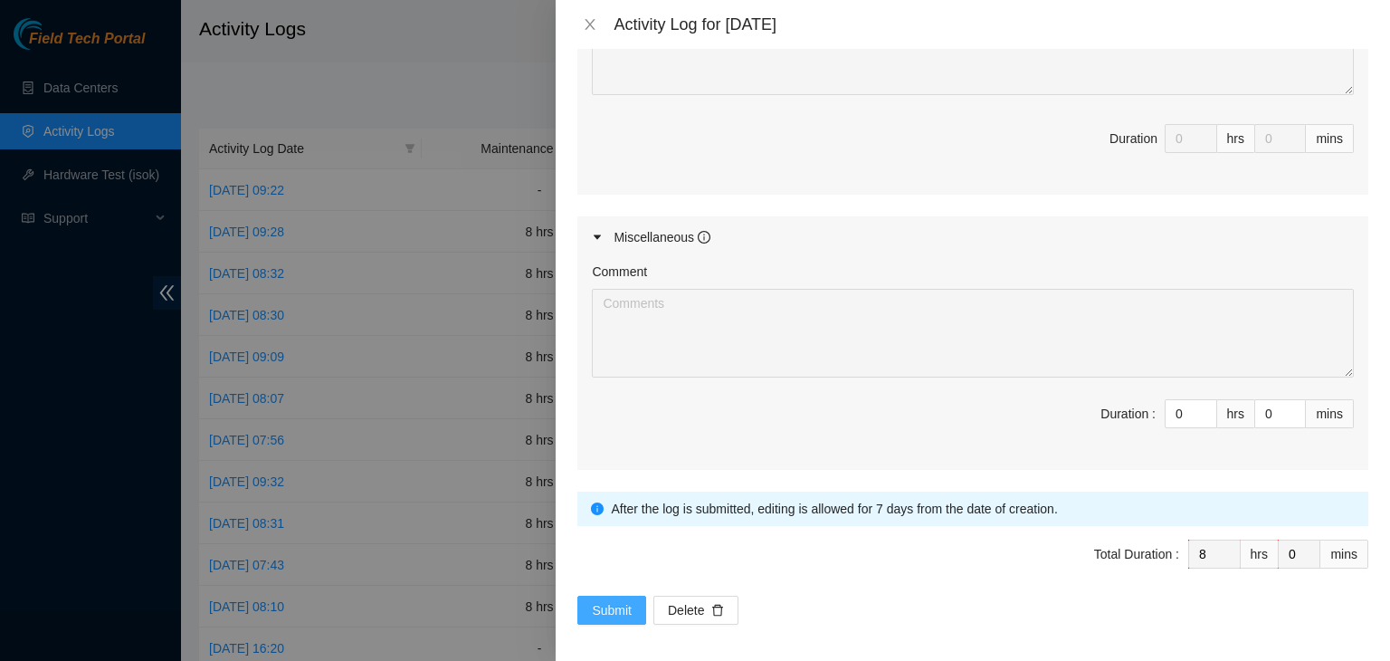
click at [599, 603] on span "Submit" at bounding box center [612, 610] width 40 height 20
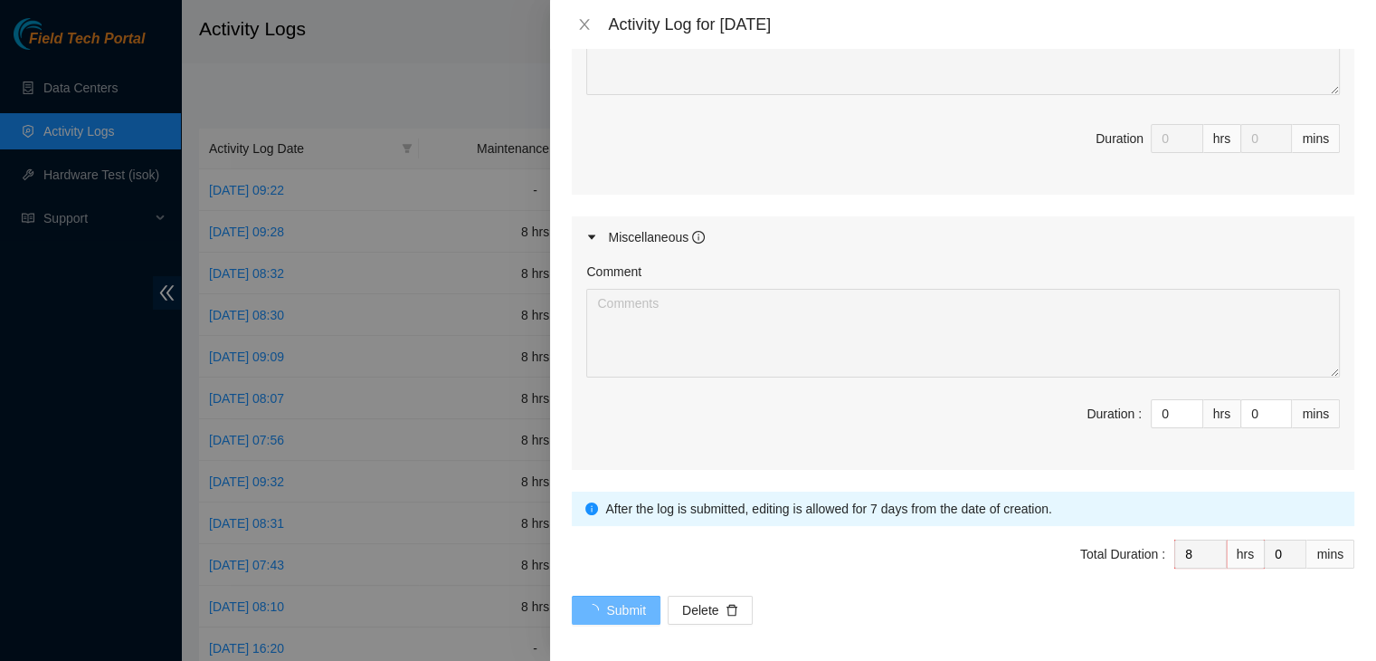
scroll to position [0, 0]
